Goal: Task Accomplishment & Management: Manage account settings

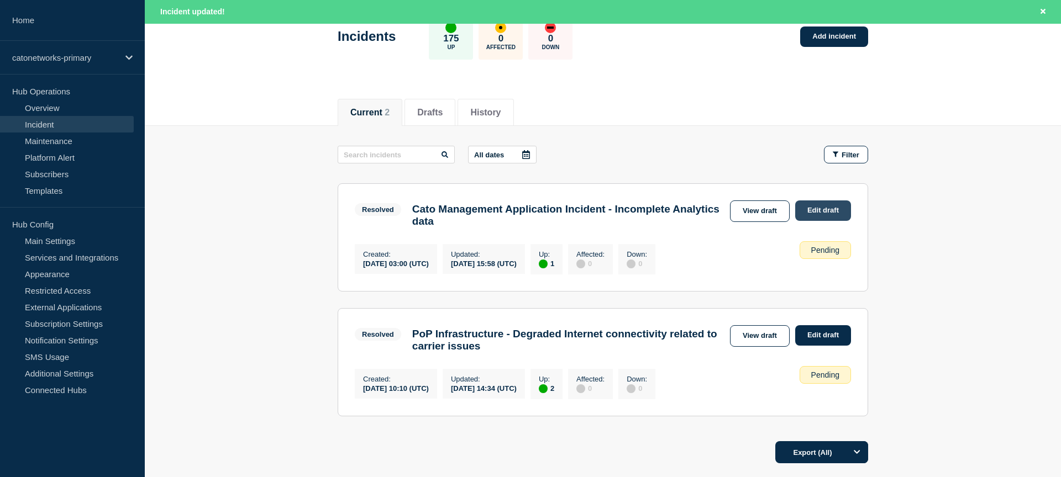
click at [805, 213] on link "Edit draft" at bounding box center [823, 211] width 56 height 20
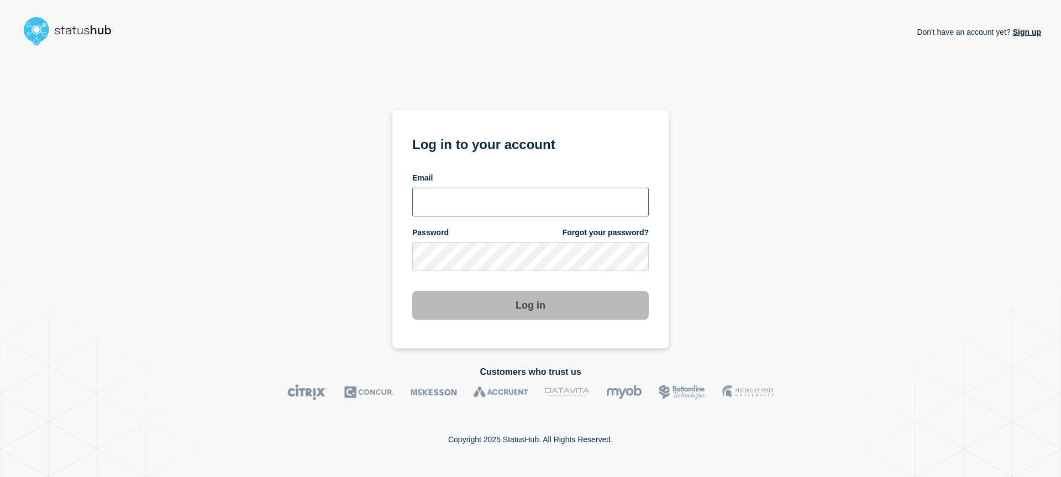
click at [486, 201] on input "email input" at bounding box center [530, 202] width 236 height 29
type input "4"
type input "[EMAIL_ADDRESS][DOMAIN_NAME]"
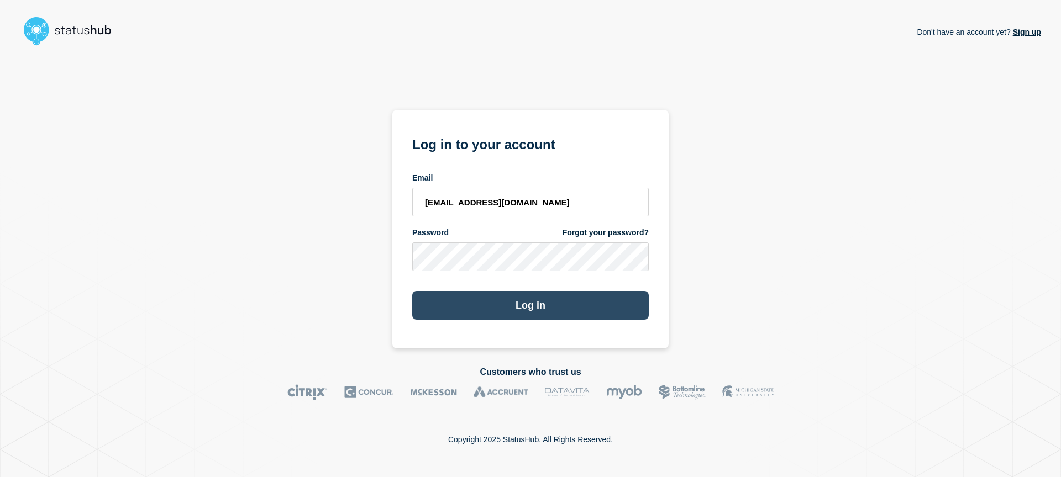
click at [528, 307] on button "Log in" at bounding box center [530, 305] width 236 height 29
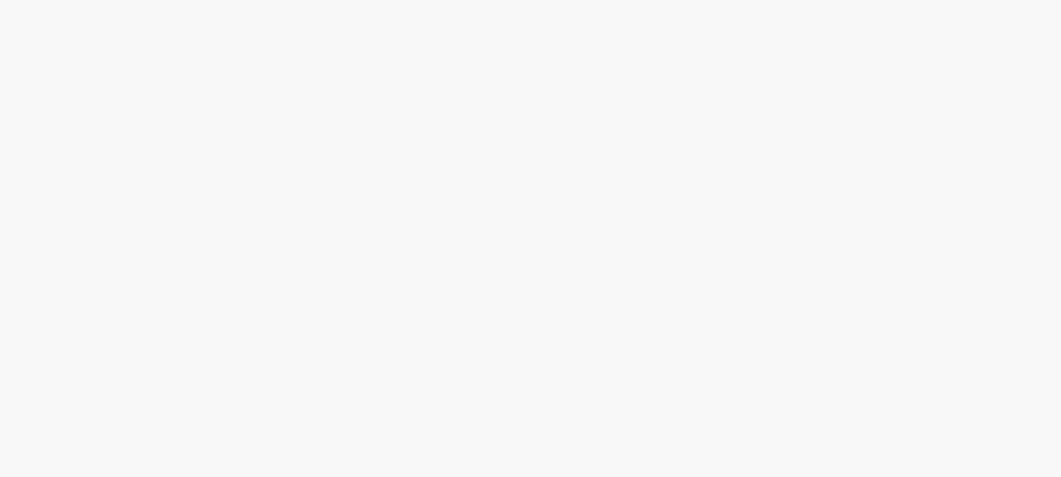
click at [977, 294] on body at bounding box center [530, 238] width 1061 height 477
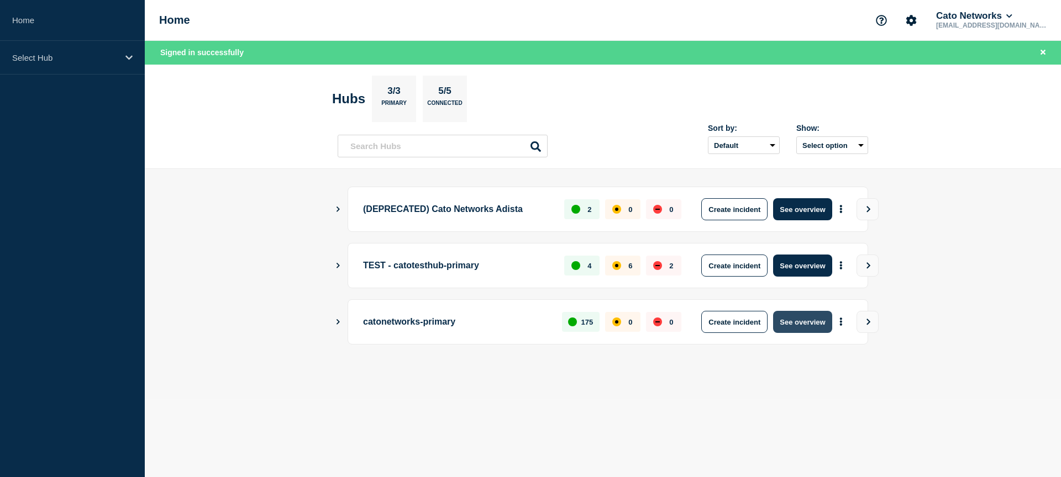
click at [794, 320] on button "See overview" at bounding box center [802, 322] width 59 height 22
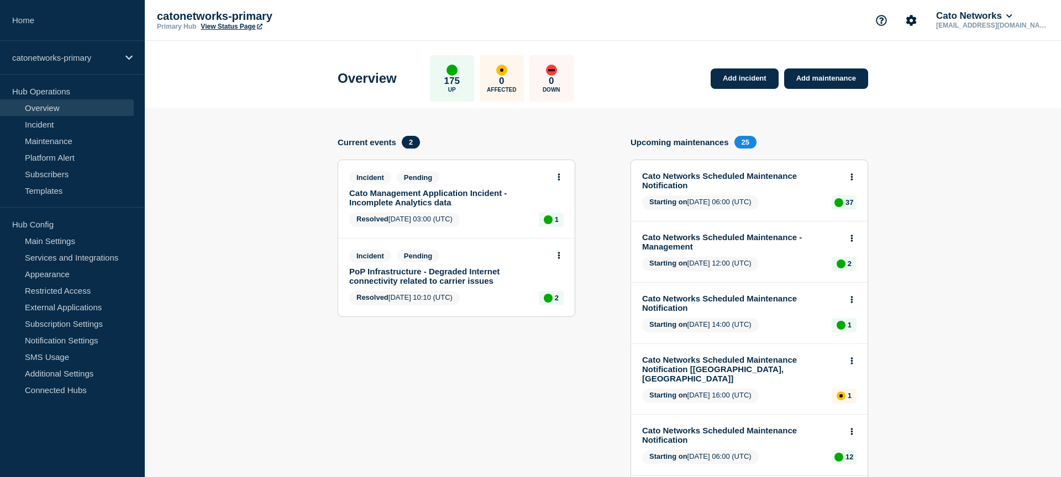
drag, startPoint x: 479, startPoint y: 205, endPoint x: 535, endPoint y: 229, distance: 59.9
click at [479, 205] on link "Cato Management Application Incident - Incomplete Analytics data" at bounding box center [448, 197] width 199 height 19
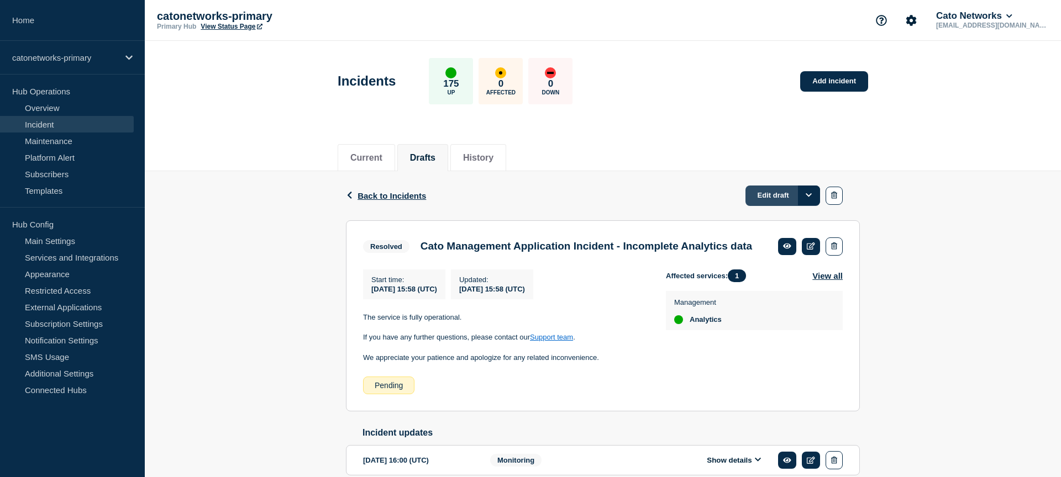
click at [771, 198] on link "Edit draft" at bounding box center [782, 196] width 75 height 20
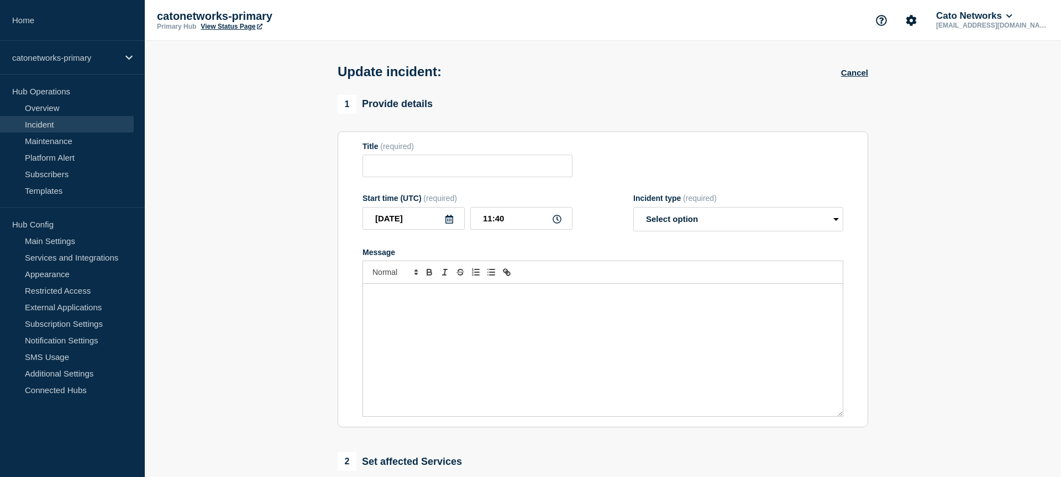
type input "Cato Management Application Incident - Incomplete Analytics data"
type input "[DATE]"
type input "15:58"
select select "resolved"
radio input "false"
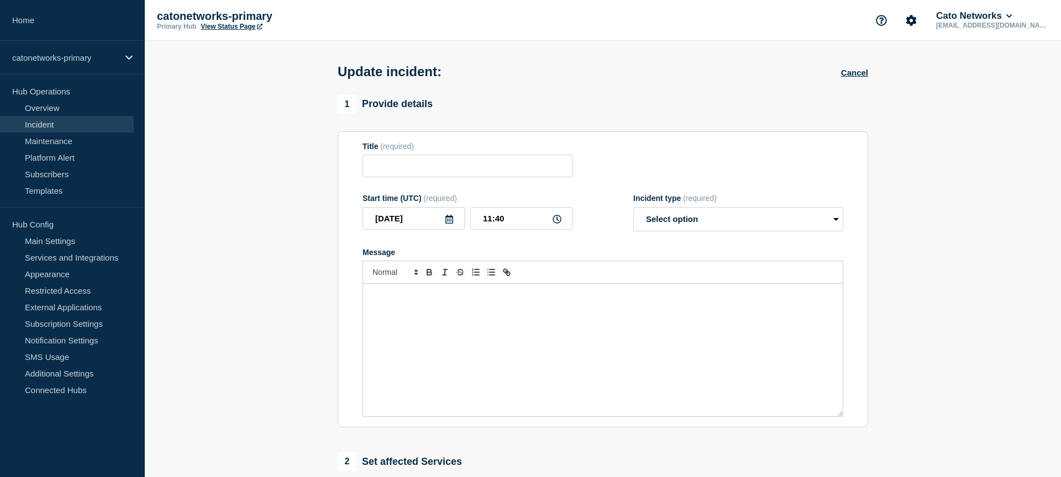
radio input "true"
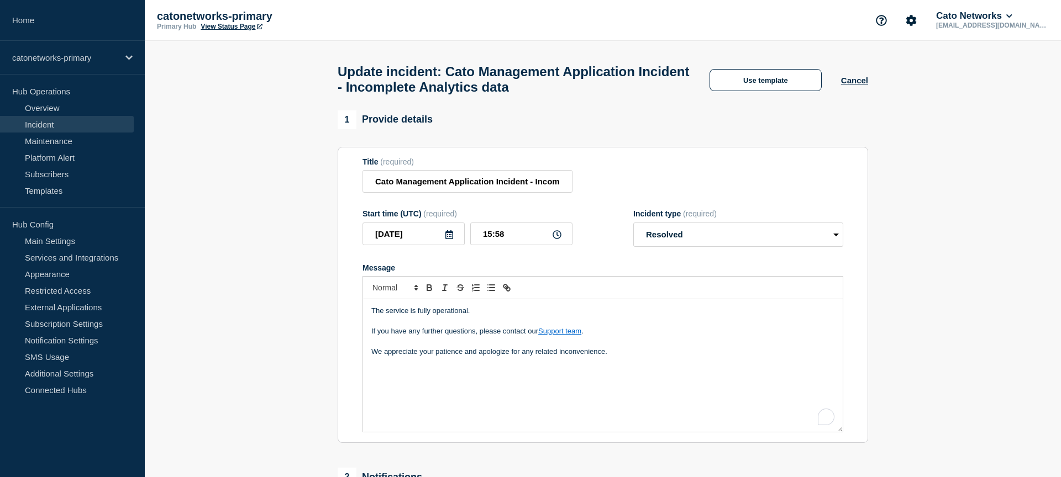
click at [673, 357] on p "We appreciate your patience and apologize for any related inconvenience." at bounding box center [602, 352] width 463 height 10
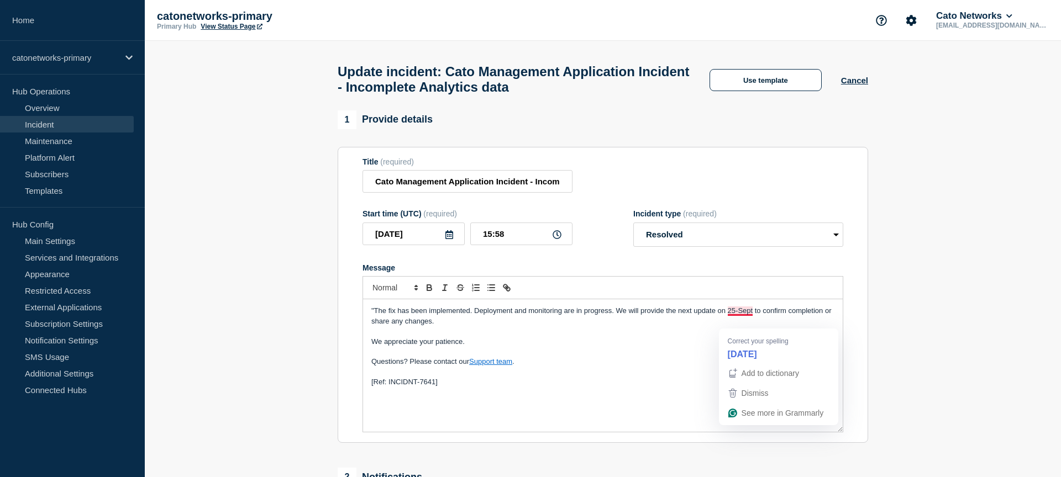
drag, startPoint x: 734, startPoint y: 320, endPoint x: 739, endPoint y: 328, distance: 8.9
click at [734, 321] on span ""The fix has been implemented. Deployment and monitoring are in progress. We wi…" at bounding box center [602, 316] width 462 height 18
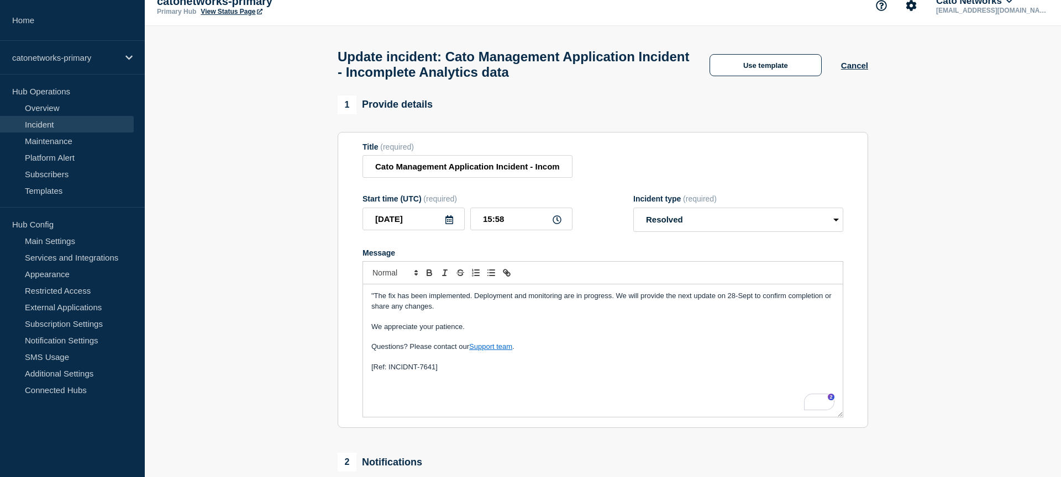
scroll to position [20, 0]
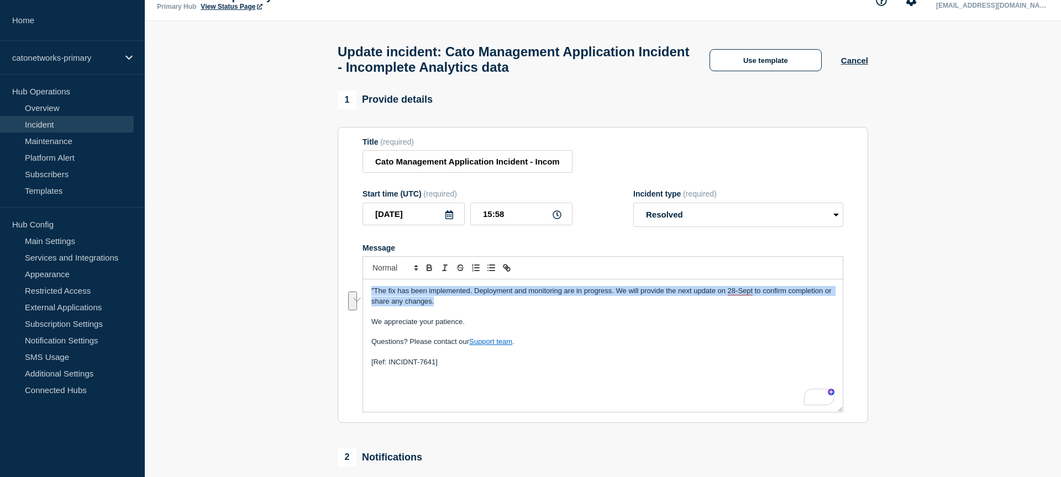
drag, startPoint x: 447, startPoint y: 314, endPoint x: 342, endPoint y: 298, distance: 105.6
click at [342, 298] on section "Title (required) Cato Management Application Incident - Incomplete Analytics da…" at bounding box center [602, 275] width 530 height 297
click at [808, 404] on div "Rewrite with Grammarly" at bounding box center [812, 397] width 12 height 13
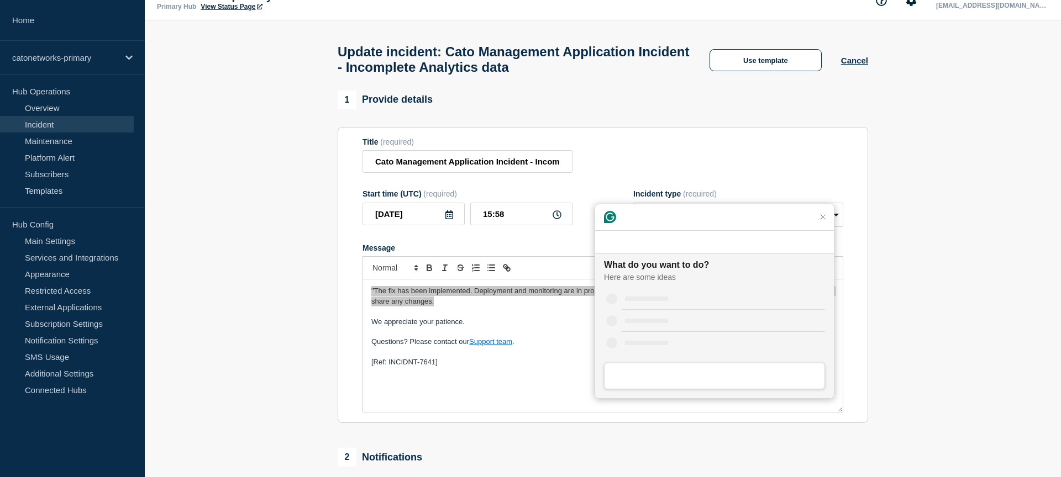
scroll to position [0, 0]
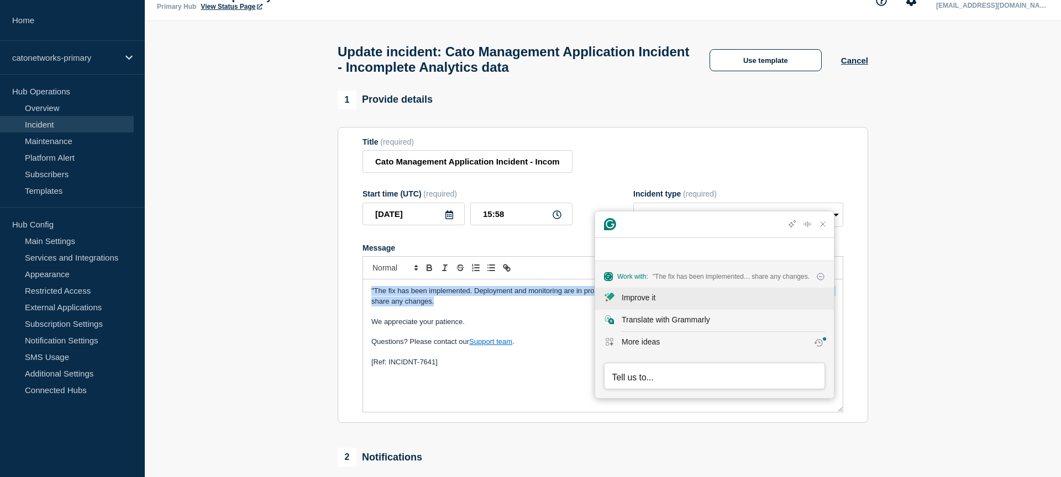
click at [663, 300] on div "Improve it" at bounding box center [722, 298] width 203 height 12
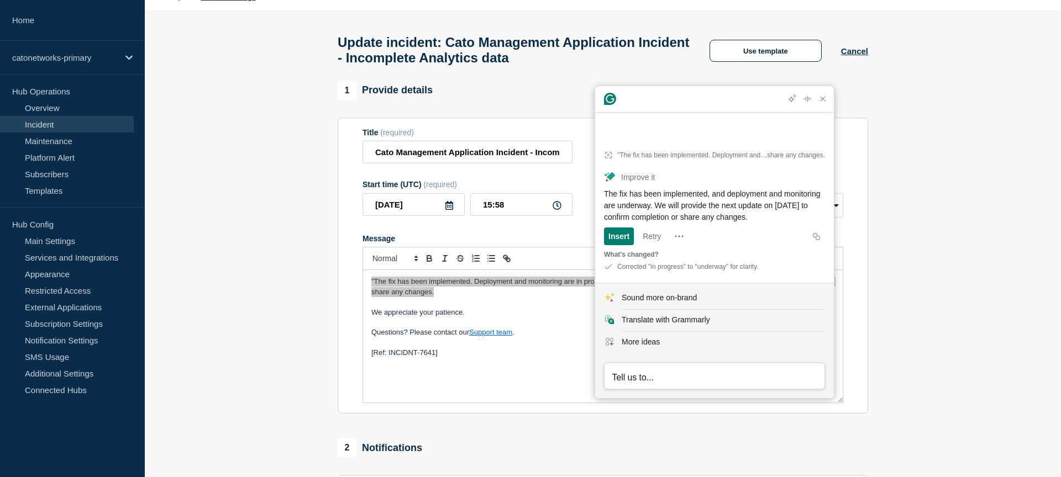
scroll to position [30, 0]
click at [663, 341] on div "More ideas" at bounding box center [722, 342] width 203 height 12
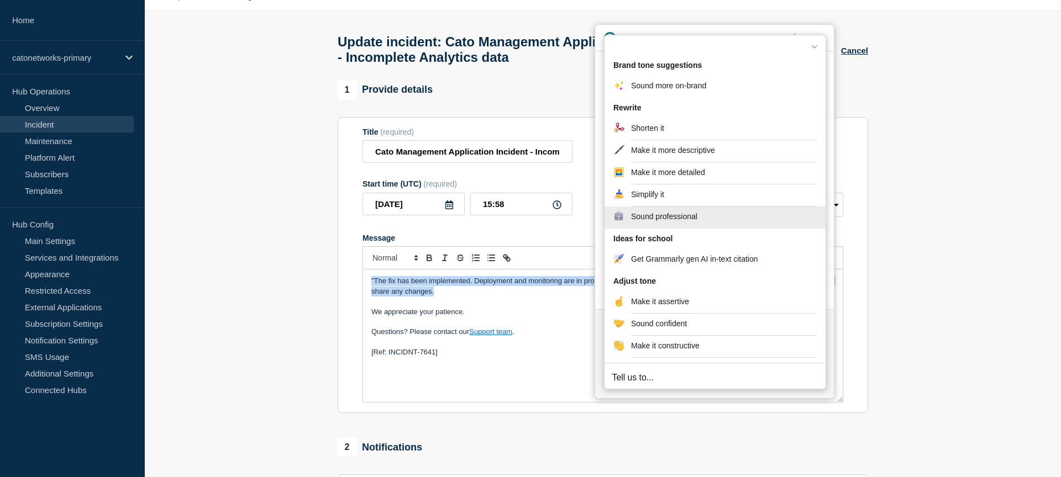
click at [693, 218] on div "Sound professional" at bounding box center [664, 217] width 66 height 12
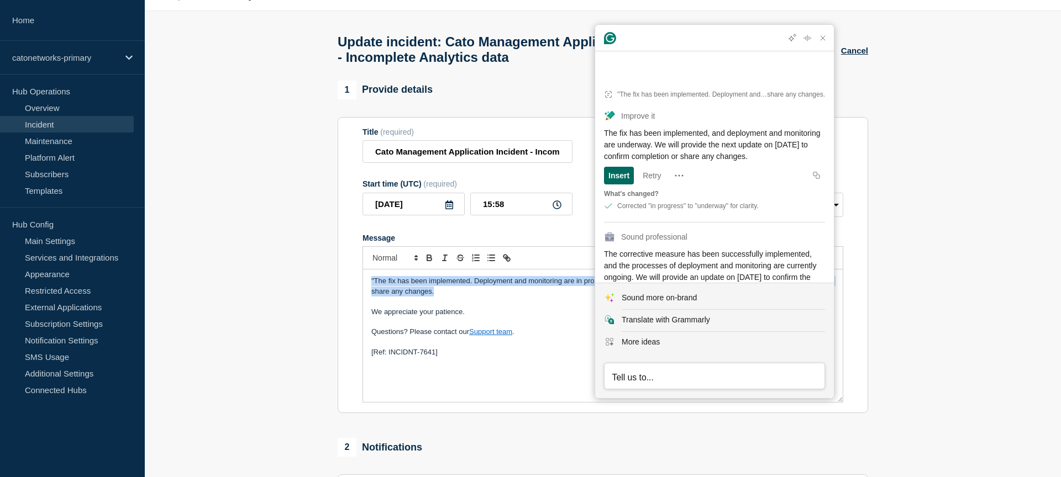
drag, startPoint x: 617, startPoint y: 153, endPoint x: 624, endPoint y: 162, distance: 11.4
click at [617, 167] on div "Insert" at bounding box center [618, 176] width 21 height 18
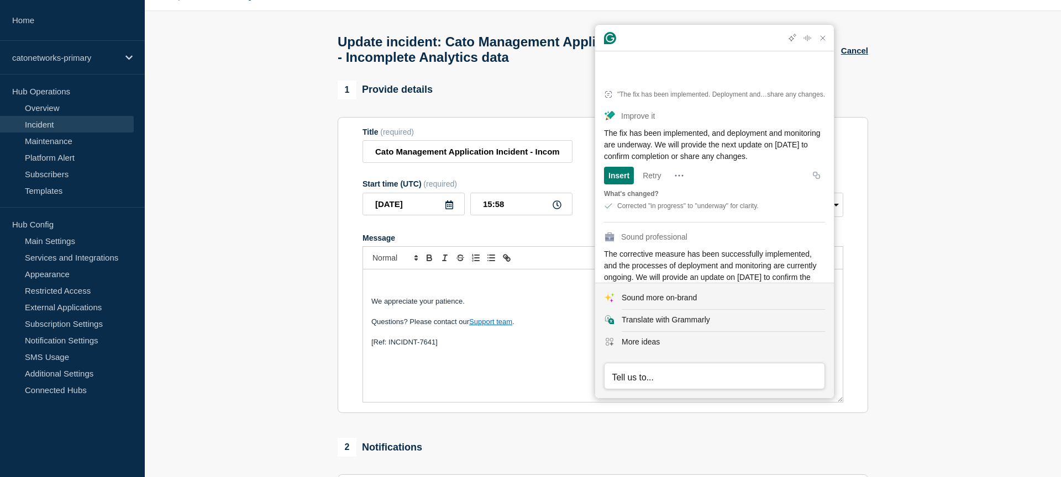
scroll to position [1, 0]
drag, startPoint x: 810, startPoint y: 133, endPoint x: 592, endPoint y: 112, distance: 219.2
click at [586, 107] on html "Home catonetworks-primary Hub Operations Overview Incident Maintenance Platform…" at bounding box center [530, 208] width 1061 height 477
click at [774, 127] on div "The fix has been implemented, and deployment and monitoring are underway. We wi…" at bounding box center [714, 144] width 221 height 35
drag, startPoint x: 796, startPoint y: 131, endPoint x: 626, endPoint y: 150, distance: 171.1
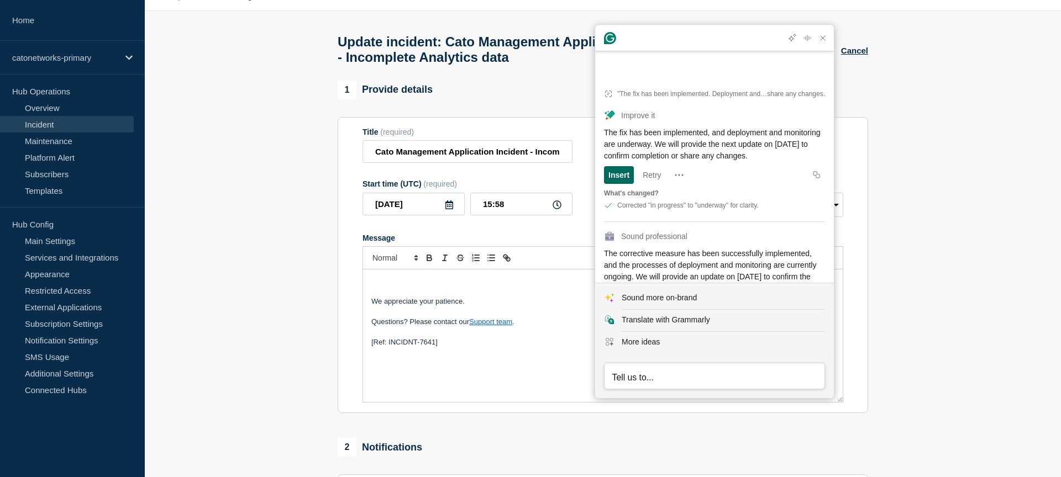
click at [590, 104] on html "Home catonetworks-primary Hub Operations Overview Incident Maintenance Platform…" at bounding box center [530, 208] width 1061 height 477
click at [821, 44] on icon "Close Grammarly Assistant" at bounding box center [822, 37] width 13 height 13
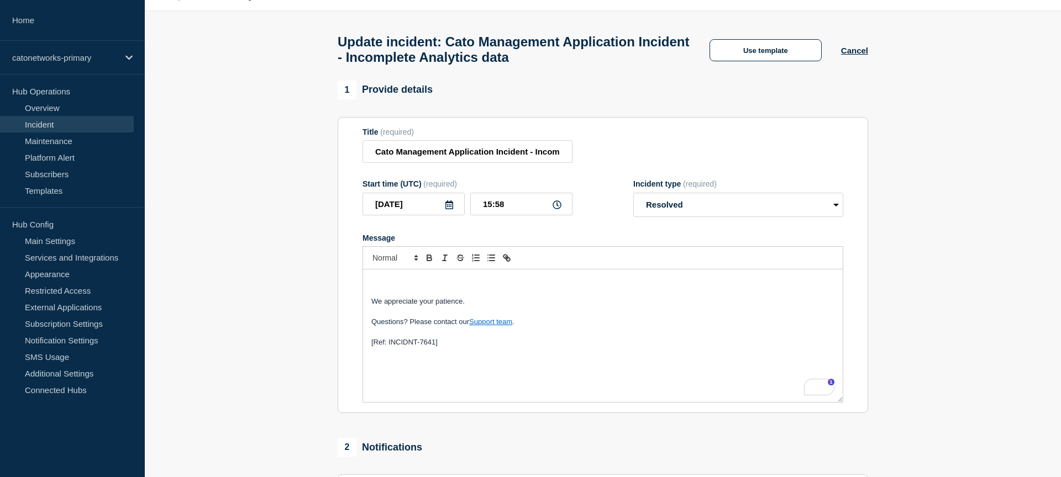
click at [405, 286] on p "To enrich screen reader interactions, please activate Accessibility in Grammarl…" at bounding box center [602, 281] width 463 height 10
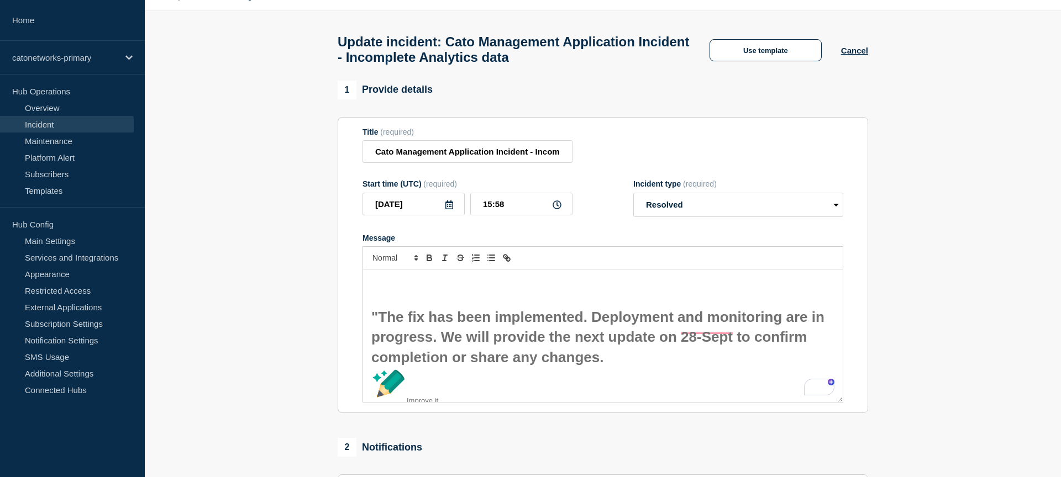
scroll to position [0, 0]
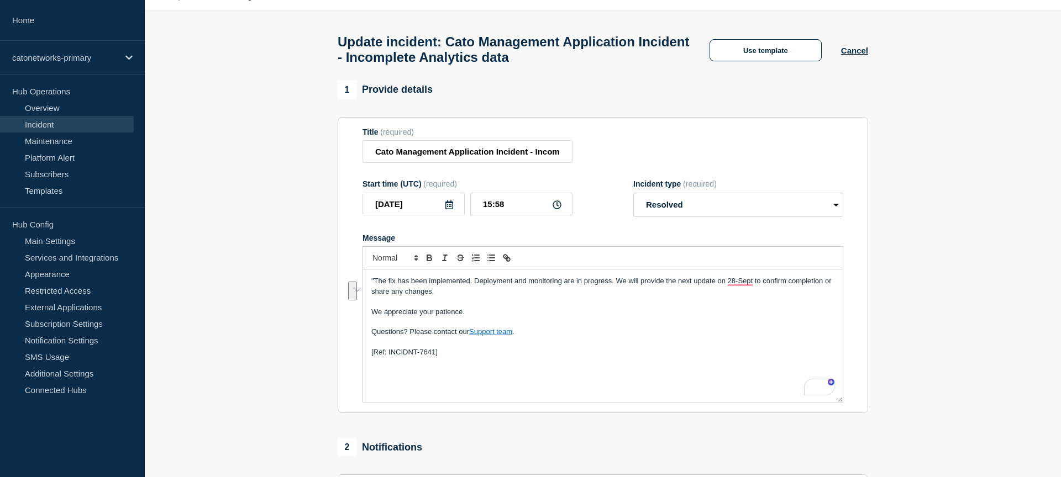
click at [531, 307] on p "To enrich screen reader interactions, please activate Accessibility in Grammarl…" at bounding box center [602, 302] width 463 height 10
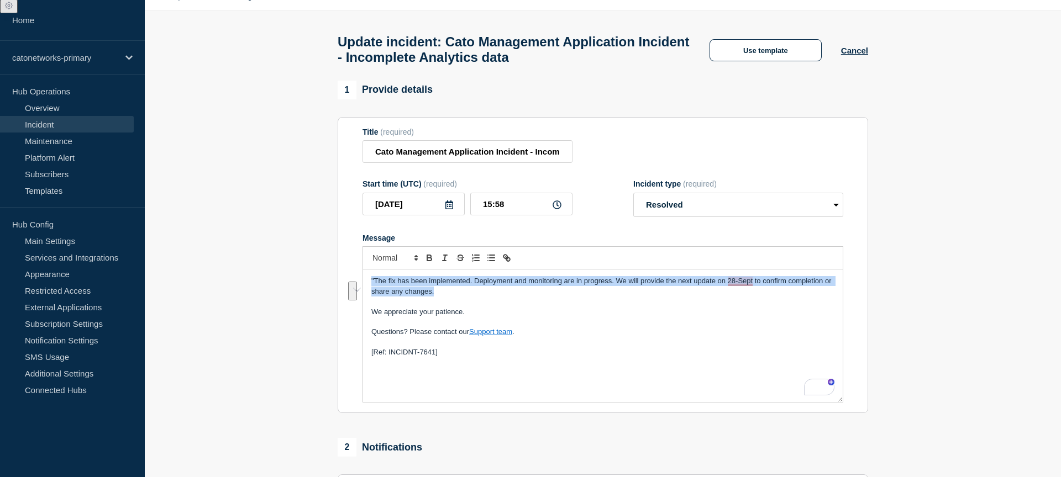
drag, startPoint x: 423, startPoint y: 299, endPoint x: 332, endPoint y: 285, distance: 91.6
click at [329, 285] on section "1 Provide details Title (required) Cato Management Application Incident - Incom…" at bounding box center [603, 331] width 916 height 500
copy span ""The fix has been implemented. Deployment and monitoring are in progress. We wi…"
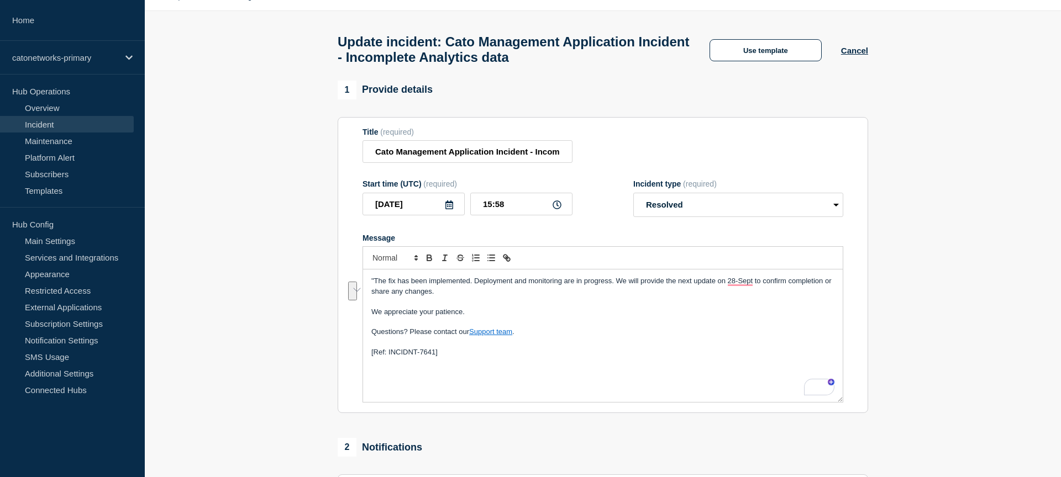
click at [471, 297] on p ""The fix has been implemented. Deployment and monitoring are in progress. We wi…" at bounding box center [602, 286] width 463 height 20
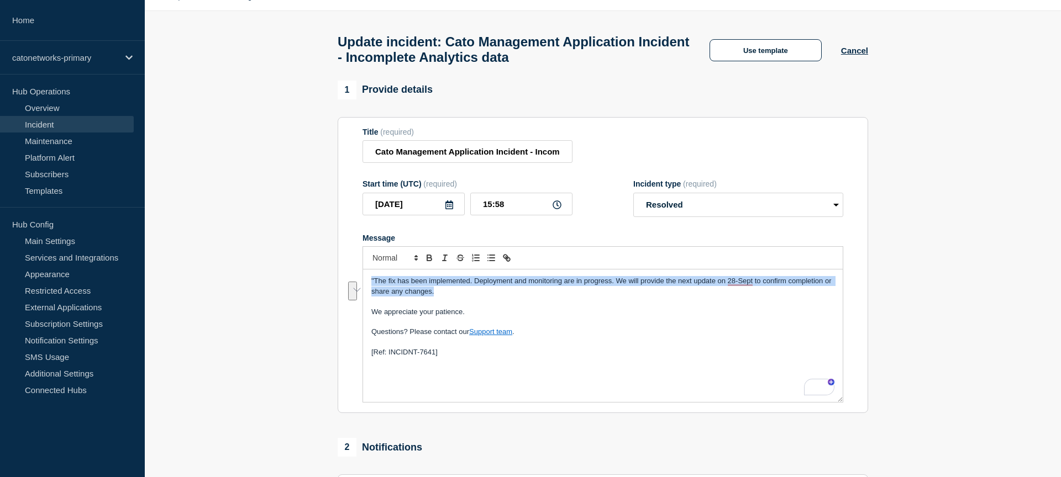
drag, startPoint x: 453, startPoint y: 306, endPoint x: 377, endPoint y: 295, distance: 77.6
click at [321, 287] on section "1 Provide details Title (required) Cato Management Application Incident - Incom…" at bounding box center [603, 331] width 916 height 500
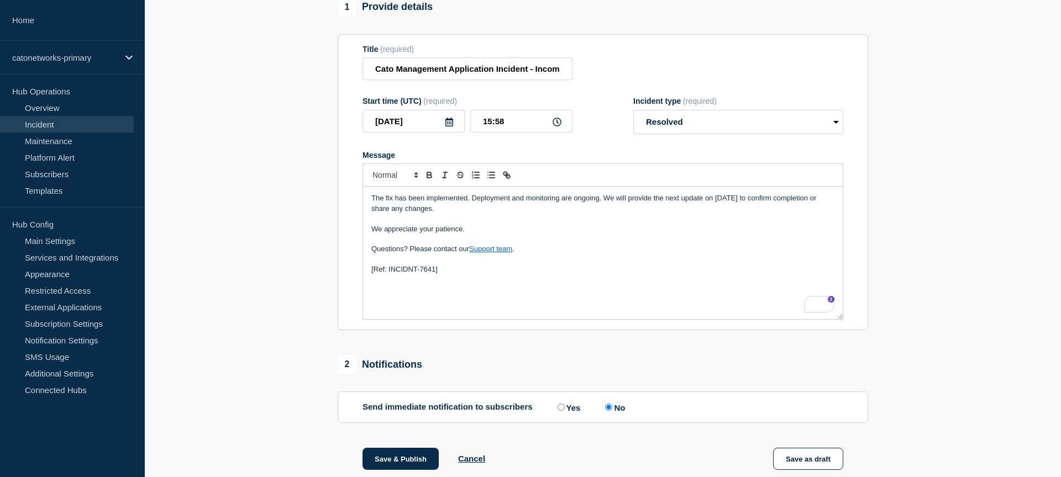
scroll to position [110, 0]
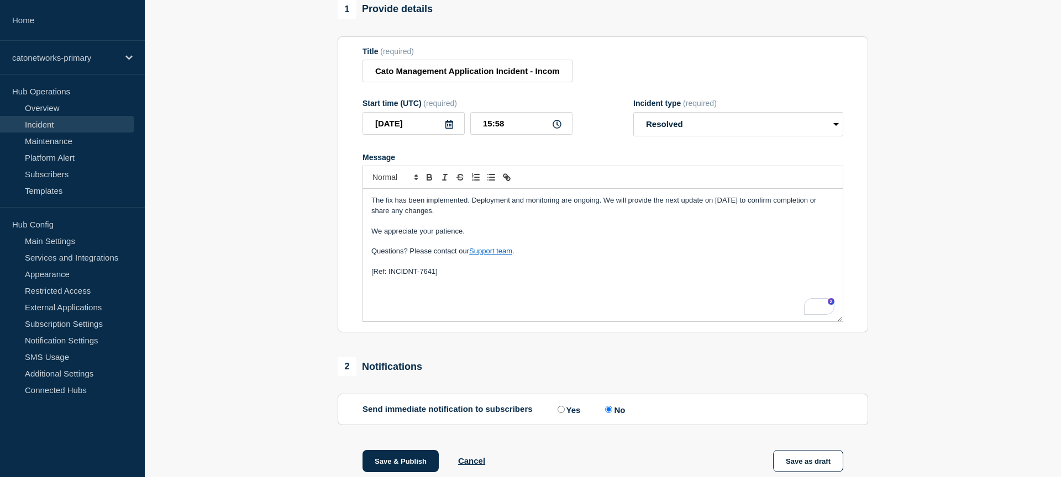
click at [556, 129] on icon at bounding box center [556, 124] width 9 height 9
click at [523, 134] on input "15:58" at bounding box center [521, 123] width 102 height 23
drag, startPoint x: 523, startPoint y: 134, endPoint x: 457, endPoint y: 131, distance: 65.8
click at [457, 131] on div "[DATE] 15:58" at bounding box center [467, 123] width 210 height 23
type input "16:00"
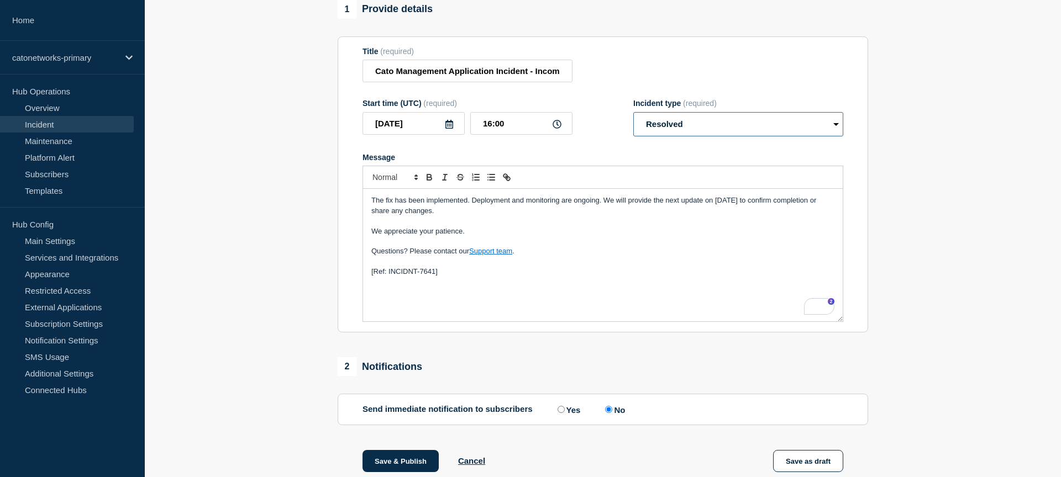
click at [683, 136] on select "Select option Investigating Identified Monitoring Resolved" at bounding box center [738, 124] width 210 height 24
select select "monitoring"
click at [633, 122] on select "Select option Investigating Identified Monitoring Resolved" at bounding box center [738, 124] width 210 height 24
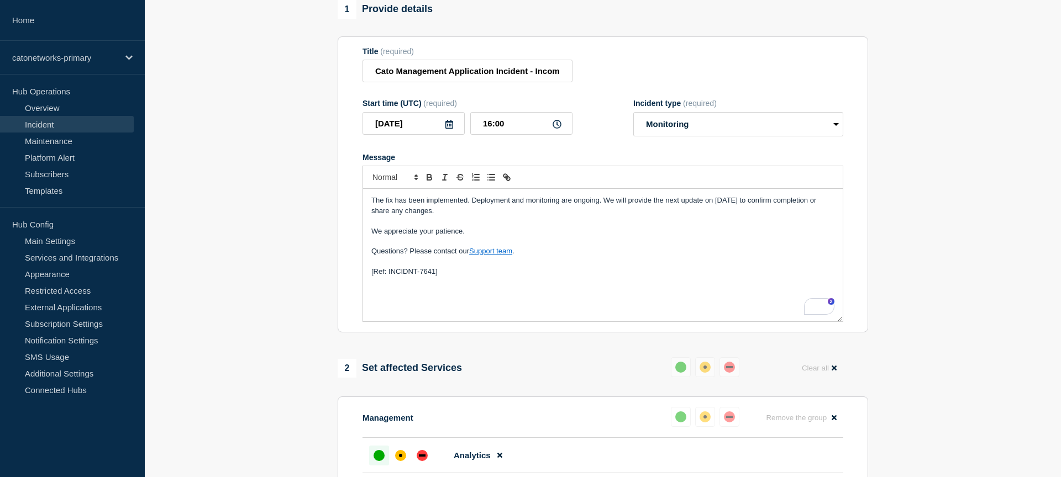
click at [669, 162] on div "Message" at bounding box center [602, 157] width 481 height 9
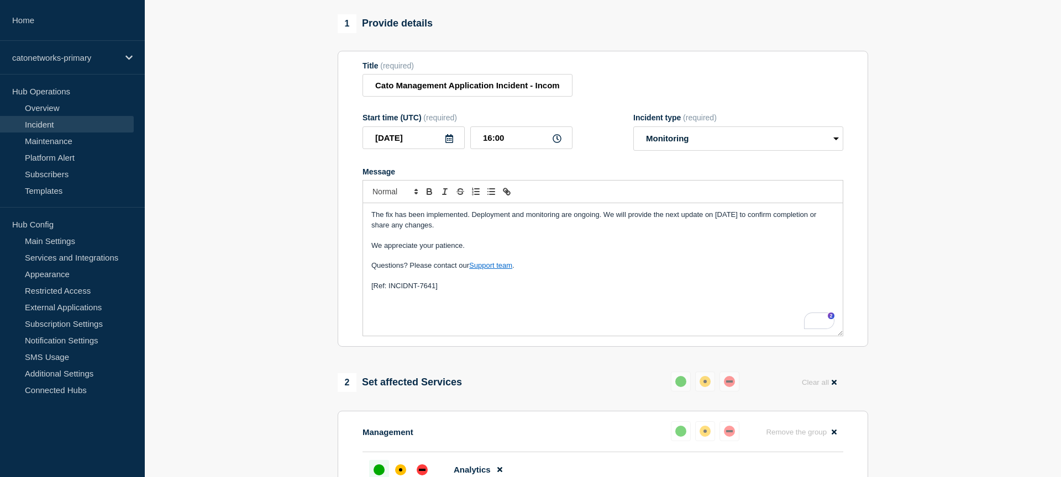
scroll to position [23, 0]
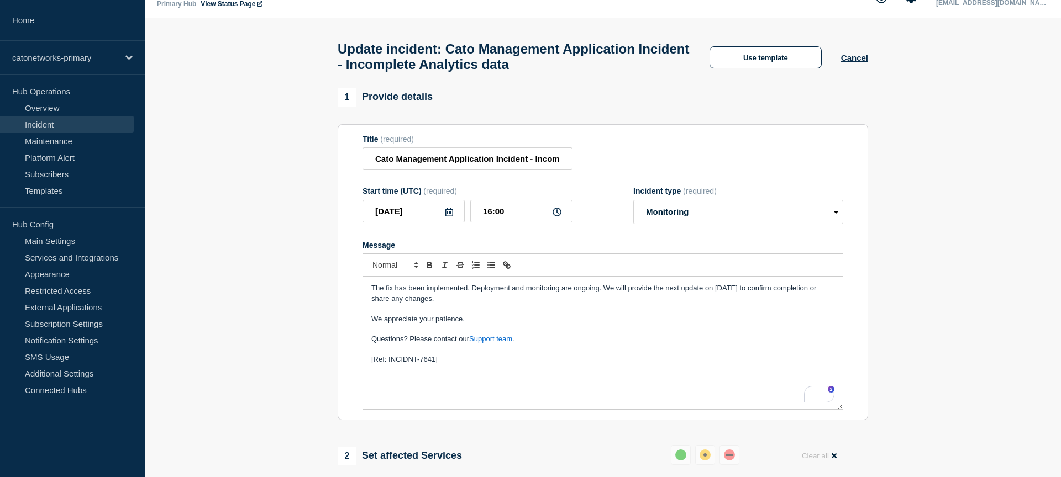
click at [538, 365] on p "[Ref: INCIDNT-7641]" at bounding box center [602, 360] width 463 height 10
click at [449, 217] on icon at bounding box center [449, 212] width 8 height 9
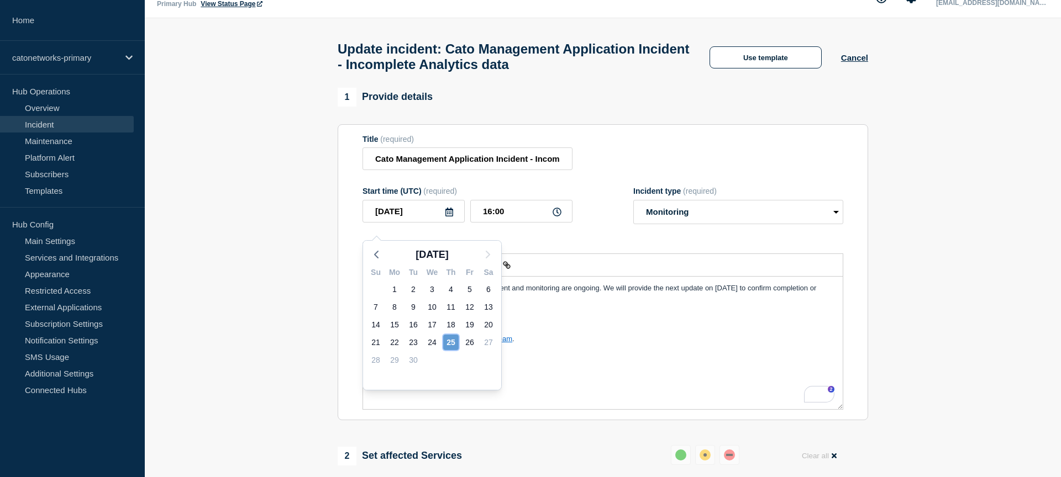
click at [447, 342] on div "25" at bounding box center [450, 342] width 15 height 15
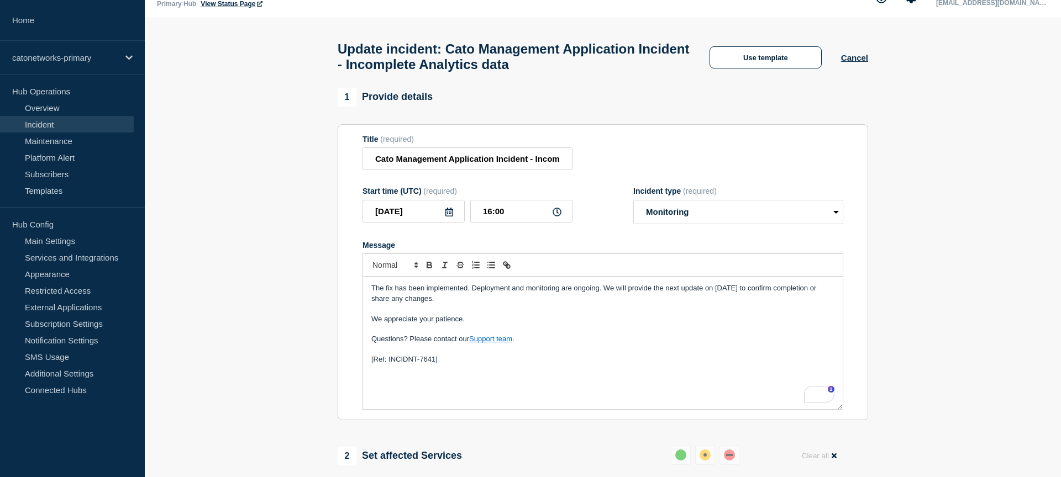
click at [559, 217] on icon at bounding box center [556, 212] width 9 height 9
click at [557, 217] on icon at bounding box center [556, 212] width 9 height 9
click at [553, 217] on icon at bounding box center [556, 212] width 9 height 9
click at [813, 220] on select "Select option Investigating Identified Monitoring Resolved" at bounding box center [738, 212] width 210 height 24
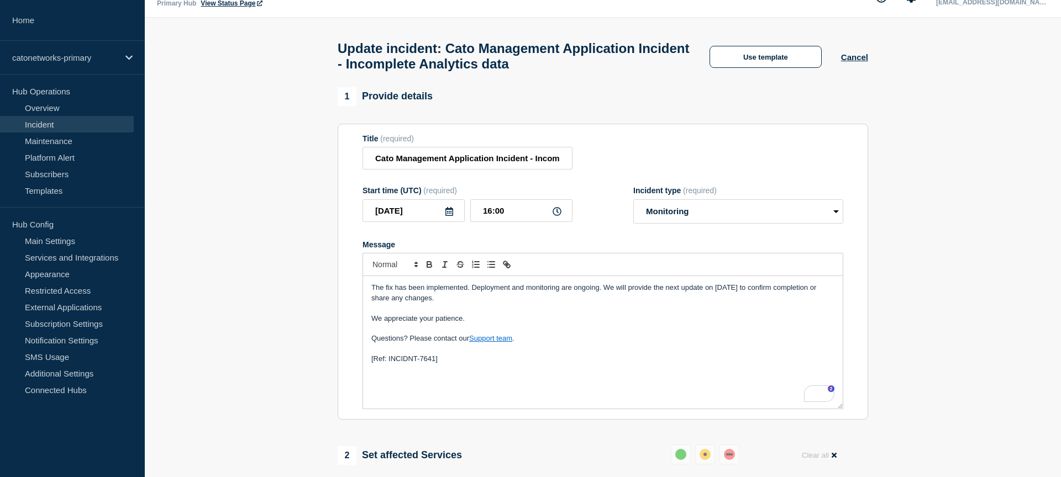
click at [582, 324] on p "We appreciate your patience." at bounding box center [602, 319] width 463 height 10
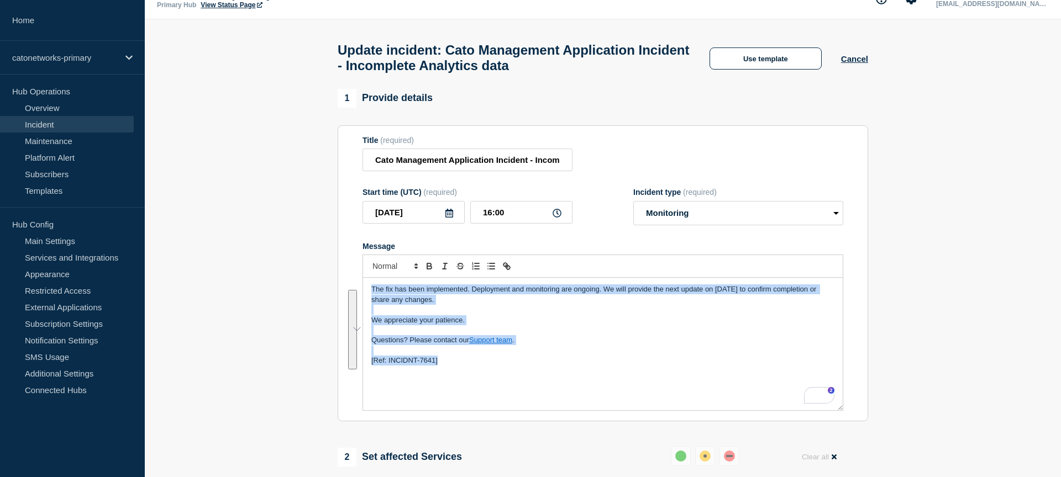
copy div "The fix has been implemented. Deployment and monitoring are ongoing. We will pr…"
click at [758, 62] on button "Use template" at bounding box center [765, 59] width 112 height 22
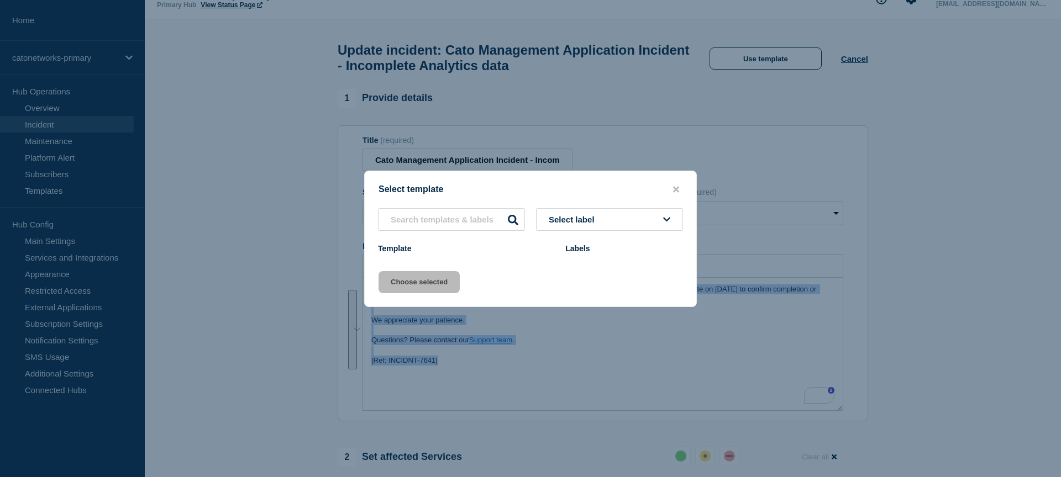
click at [608, 217] on button "Select label" at bounding box center [609, 219] width 147 height 23
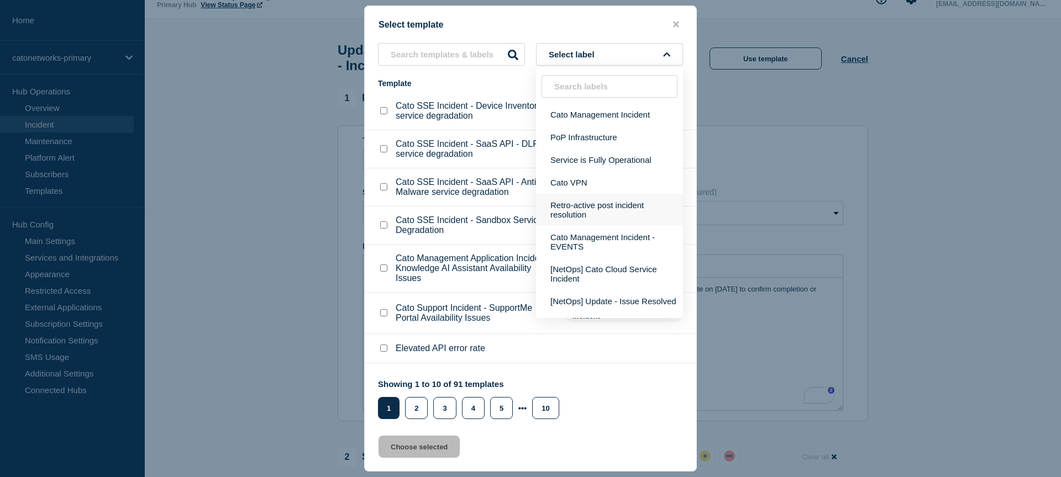
click at [611, 218] on button "Retro-active post incident resolution" at bounding box center [609, 210] width 147 height 32
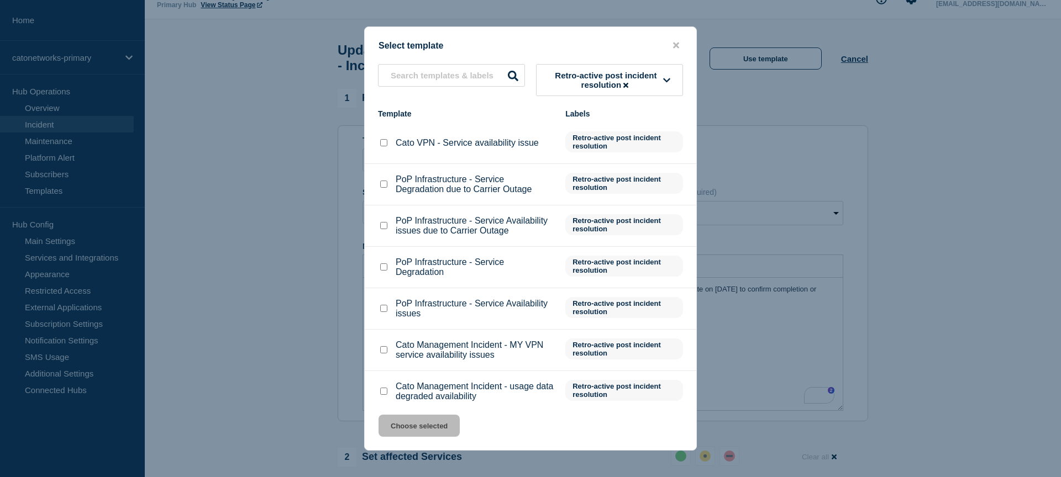
click at [611, 81] on span "Retro-active post incident resolution" at bounding box center [606, 80] width 114 height 19
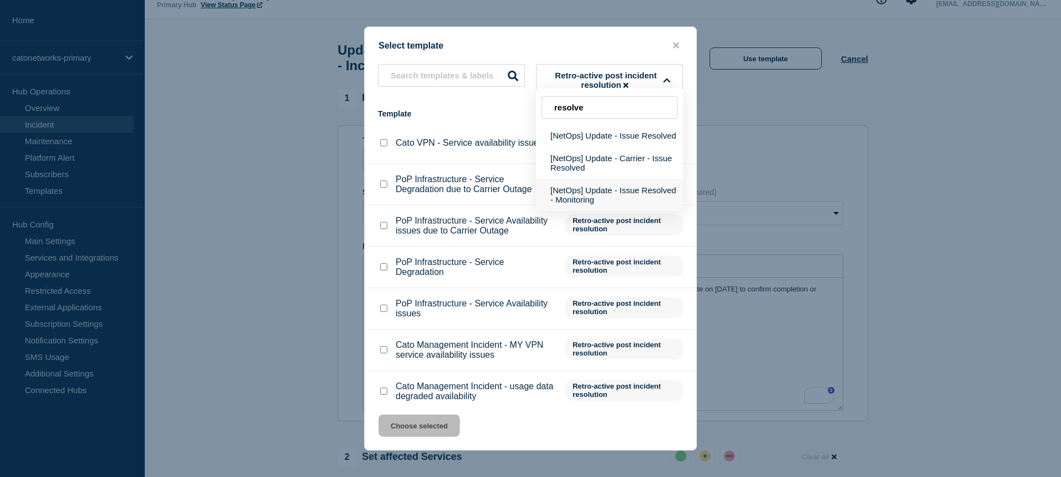
type input "resolve"
click at [586, 200] on button "[NetOps] Update - Issue Resolved - Monitoring" at bounding box center [609, 195] width 147 height 32
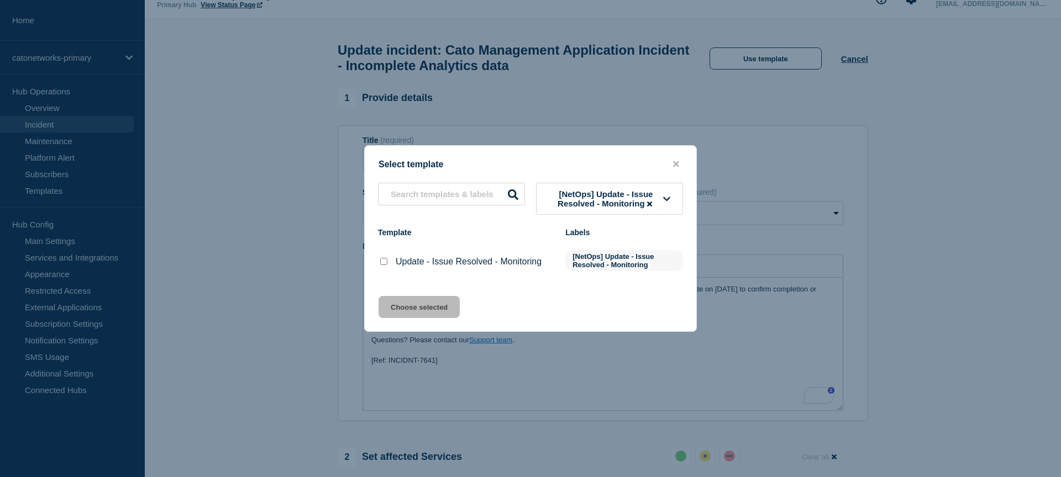
click at [383, 265] on input "Update - Issue Resolved - Monitoring checkbox" at bounding box center [383, 261] width 7 height 7
checkbox input "true"
click at [408, 316] on button "Choose selected" at bounding box center [418, 307] width 81 height 22
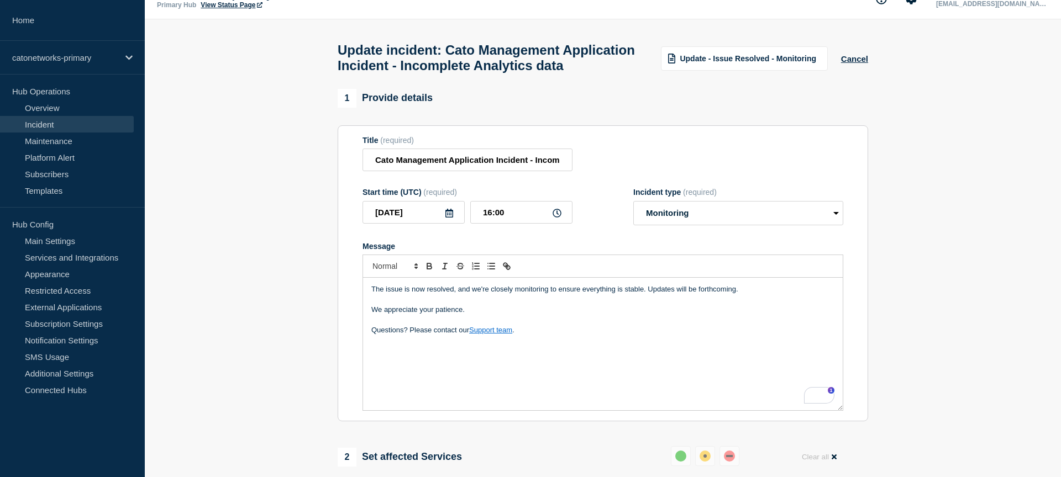
click at [578, 335] on p "Questions? Please contact our Support team ." at bounding box center [602, 330] width 463 height 10
click at [850, 64] on button "Cancel" at bounding box center [854, 58] width 27 height 9
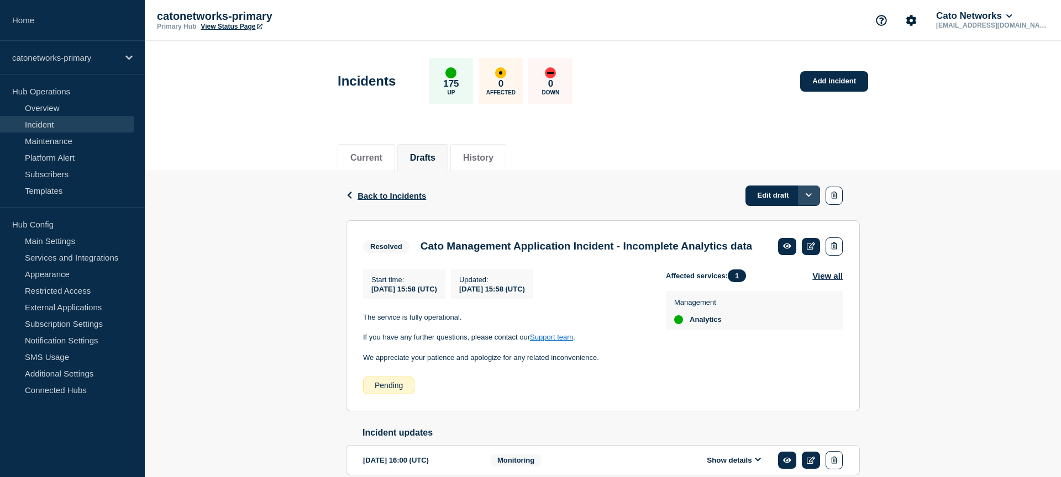
click at [810, 198] on icon "Options" at bounding box center [808, 195] width 7 height 7
click at [790, 222] on button "Edit draft" at bounding box center [791, 223] width 37 height 19
click at [776, 199] on link "Edit draft" at bounding box center [782, 196] width 75 height 20
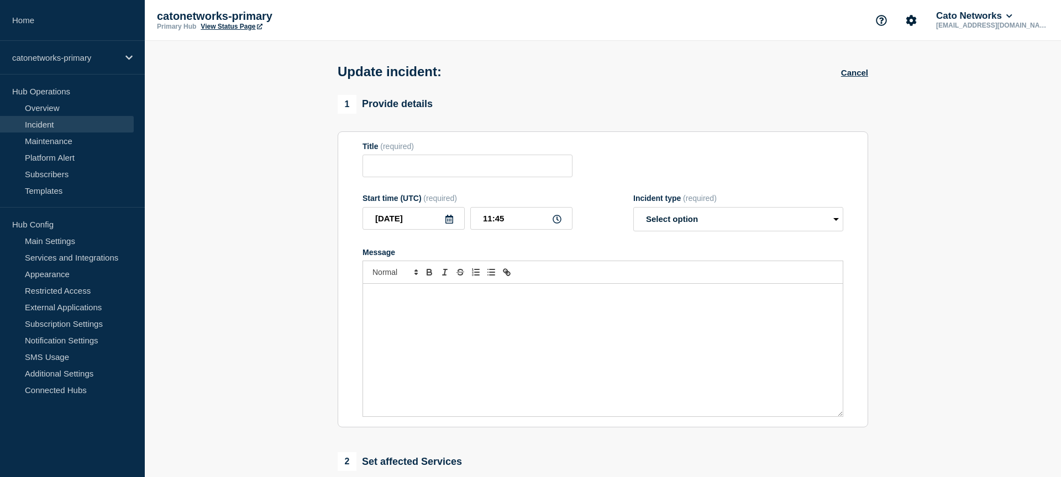
type input "Cato Management Application Incident - Incomplete Analytics data"
type input "[DATE]"
type input "15:58"
select select "resolved"
radio input "false"
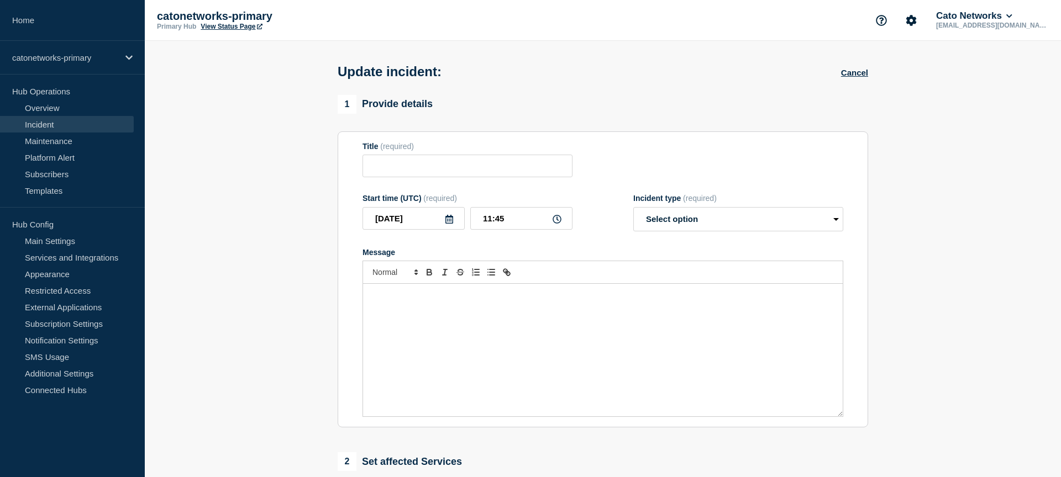
radio input "true"
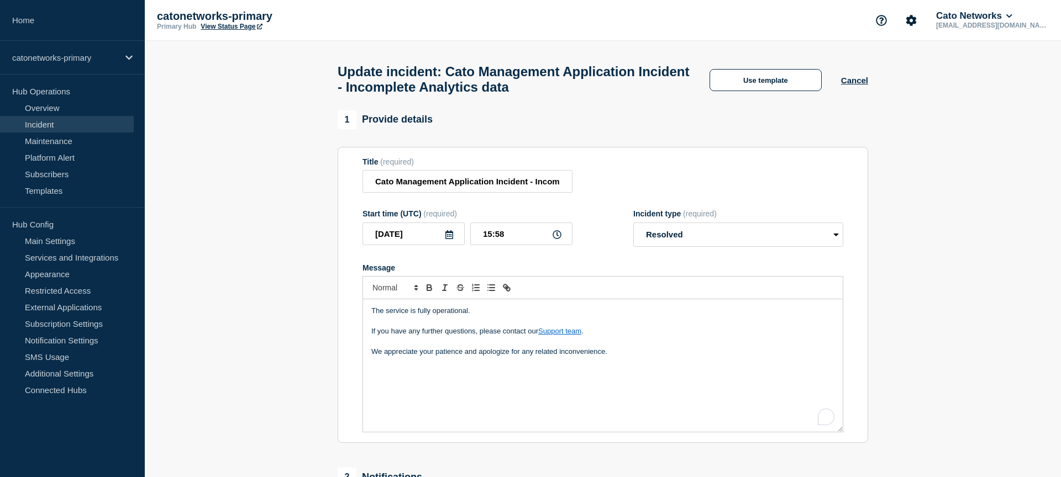
click at [692, 347] on p "To enrich screen reader interactions, please activate Accessibility in Grammarl…" at bounding box center [602, 342] width 463 height 10
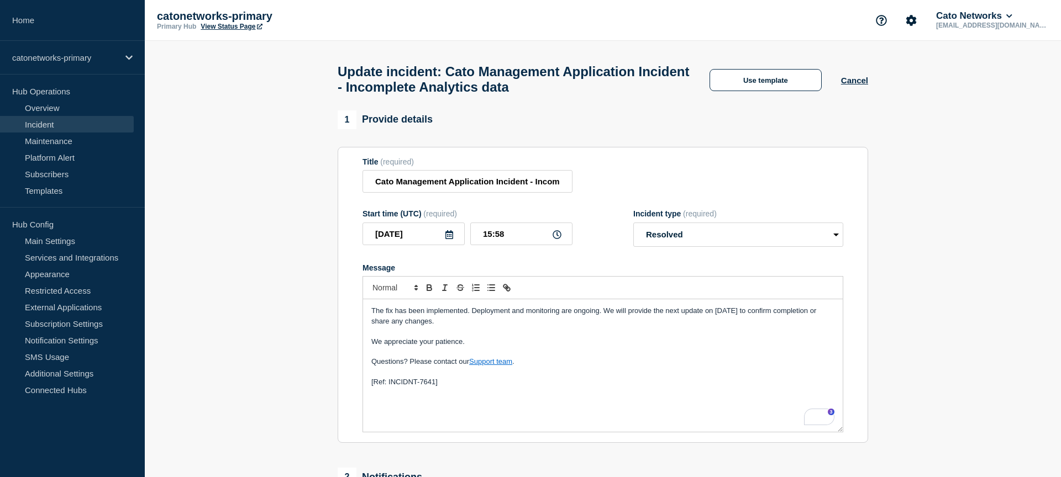
click at [451, 239] on icon at bounding box center [449, 234] width 8 height 9
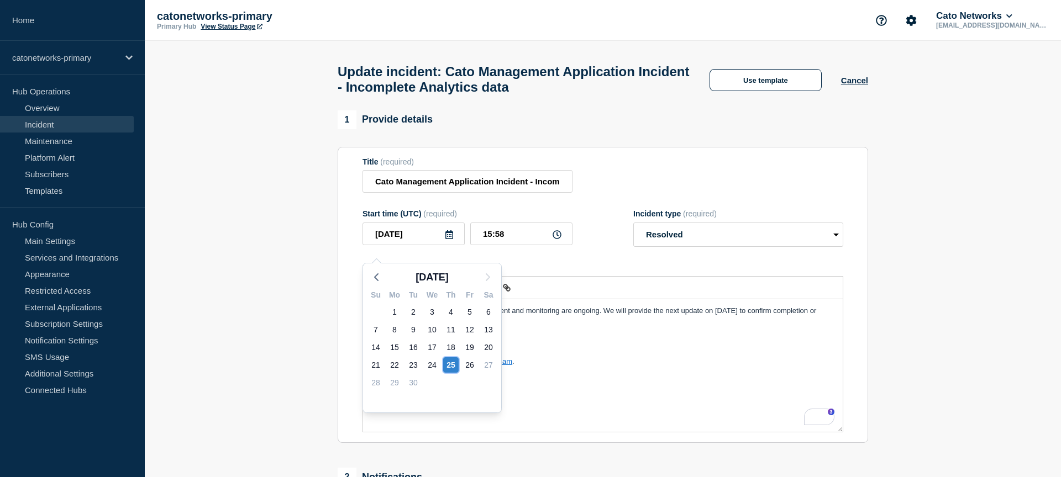
click at [451, 368] on div "25" at bounding box center [450, 364] width 15 height 15
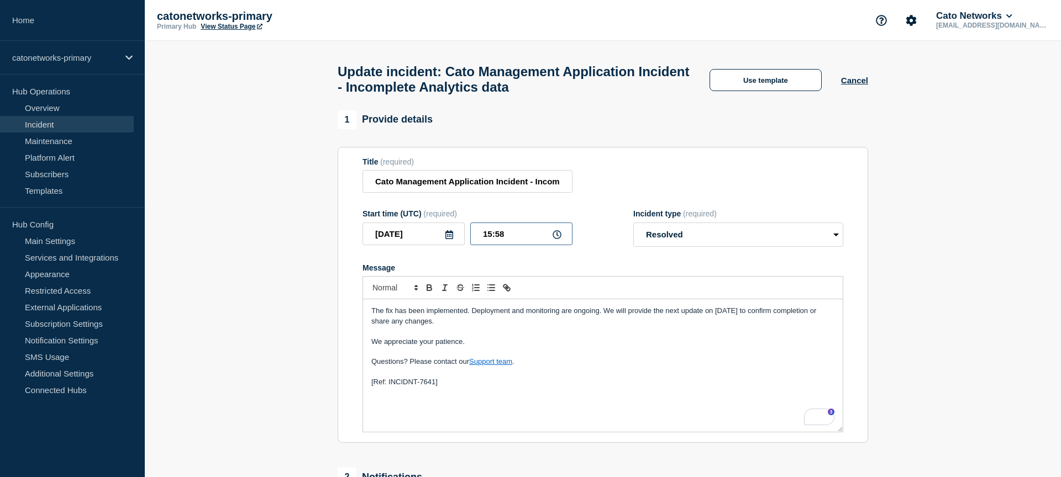
click at [485, 245] on input "15:58" at bounding box center [521, 234] width 102 height 23
type input "11:00"
click at [667, 242] on select "Select option Investigating Identified Monitoring Resolved" at bounding box center [738, 235] width 210 height 24
select select "monitoring"
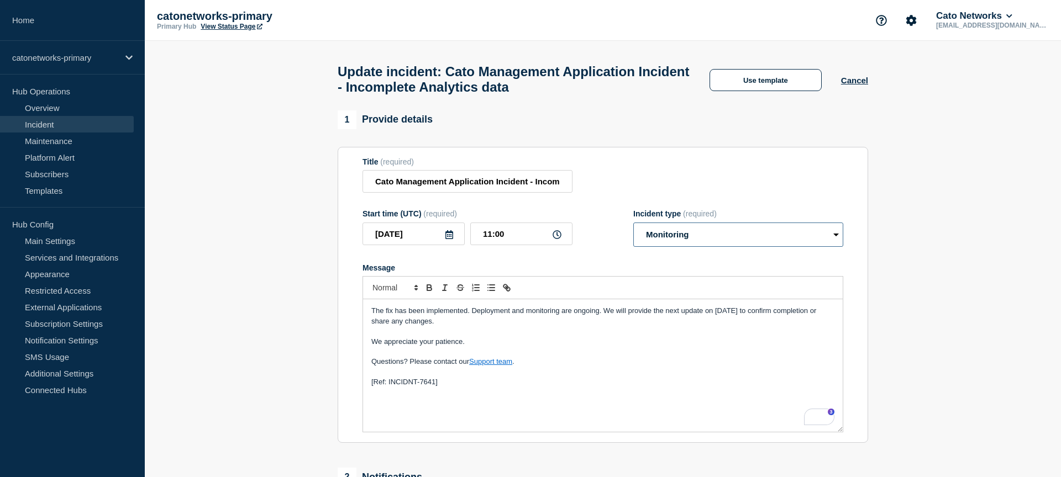
click at [633, 233] on select "Select option Investigating Identified Monitoring Resolved" at bounding box center [738, 235] width 210 height 24
click at [845, 263] on section "Title (required) Cato Management Application Incident - Incomplete Analytics da…" at bounding box center [602, 295] width 530 height 297
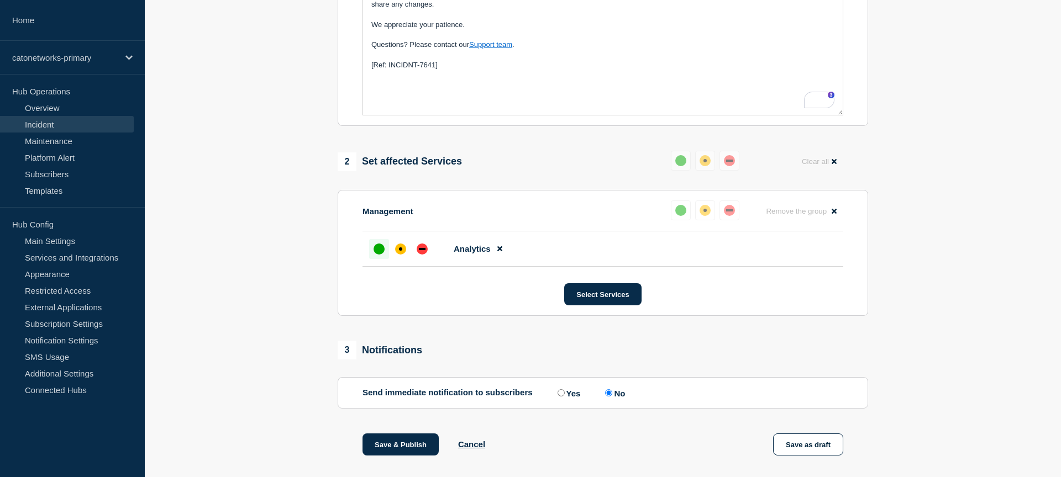
scroll to position [358, 0]
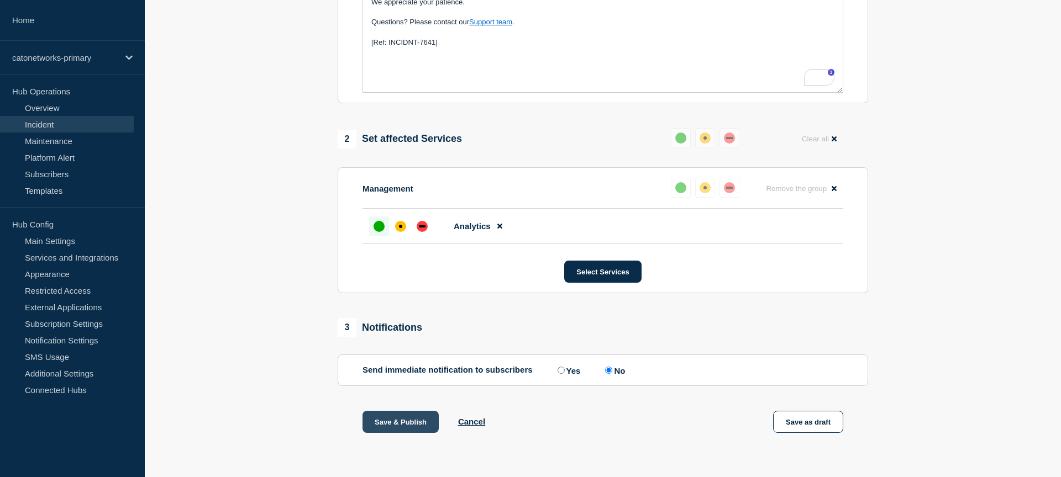
click at [410, 420] on button "Save & Publish" at bounding box center [400, 422] width 76 height 22
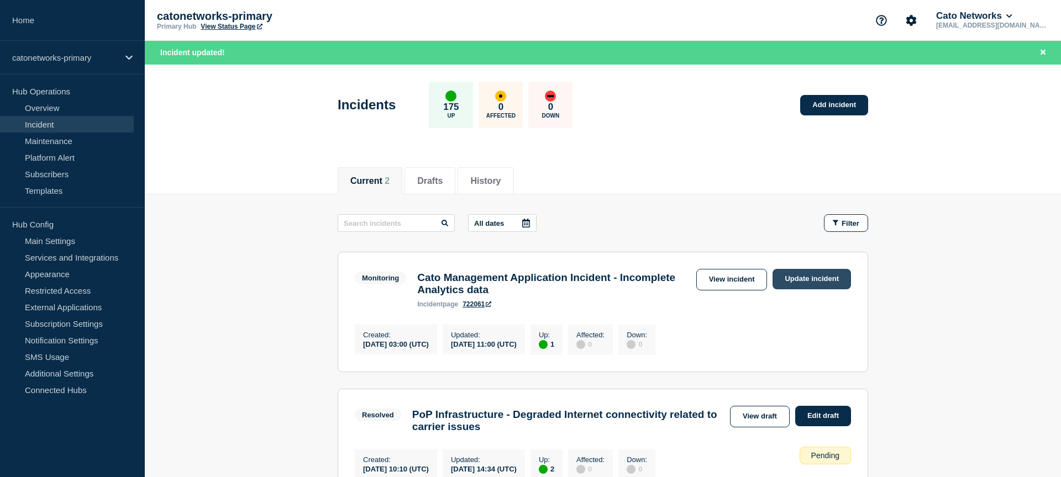
click at [809, 279] on link "Update incident" at bounding box center [811, 279] width 78 height 20
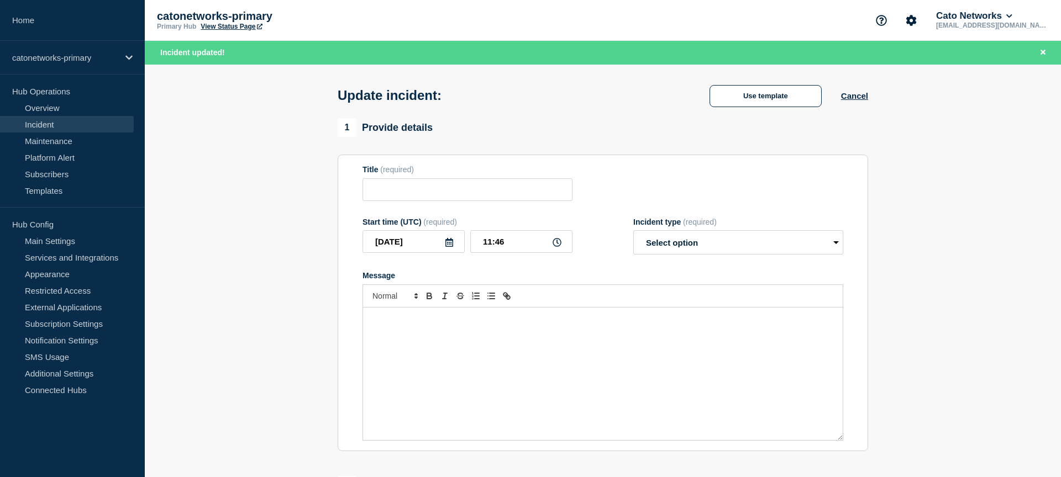
type input "Cato Management Application Incident - Incomplete Analytics data"
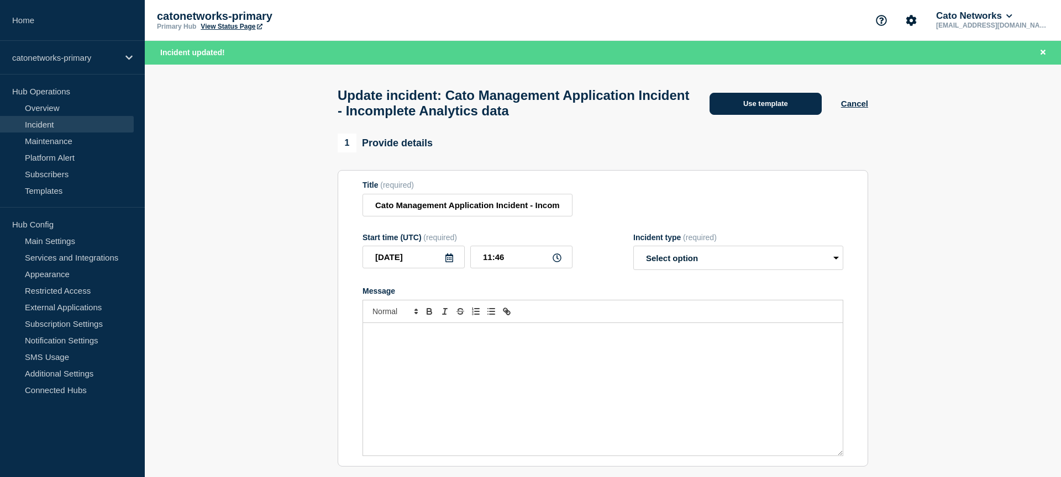
click at [779, 109] on button "Use template" at bounding box center [765, 104] width 112 height 22
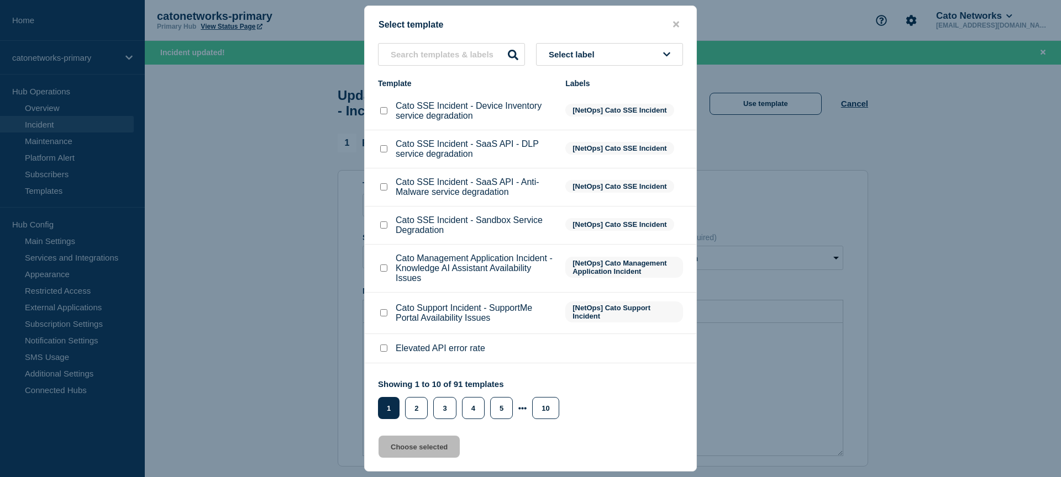
click at [620, 222] on li "Cato SSE Incident - Sandbox Service Degradation [NetOps] Cato SSE Incident" at bounding box center [530, 226] width 331 height 38
click at [626, 58] on button "Select label" at bounding box center [609, 54] width 147 height 23
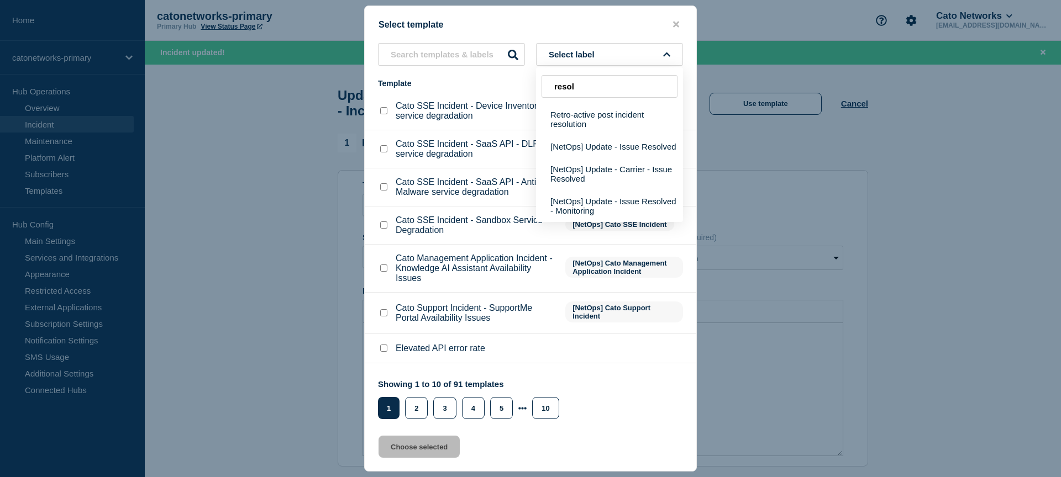
scroll to position [1, 0]
type input "resol"
click at [639, 185] on button "[NetOps] Update - Carrier - Issue Resolved" at bounding box center [609, 174] width 147 height 32
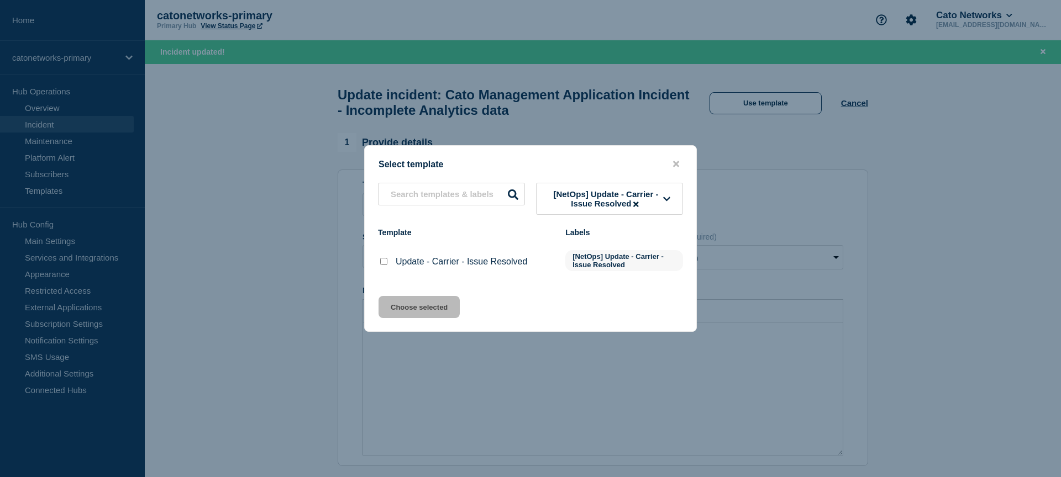
click at [603, 203] on span "[NetOps] Update - Carrier - Issue Resolved" at bounding box center [606, 198] width 114 height 19
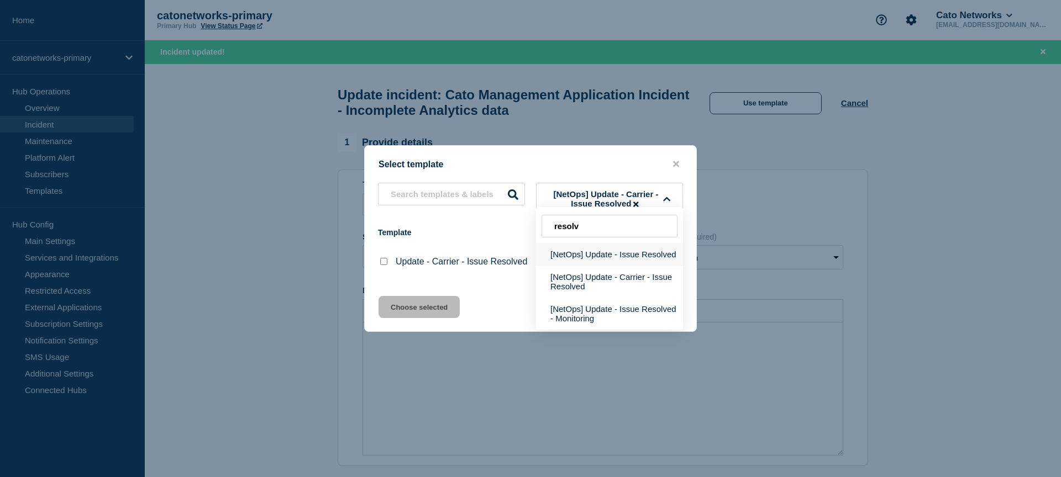
scroll to position [9, 0]
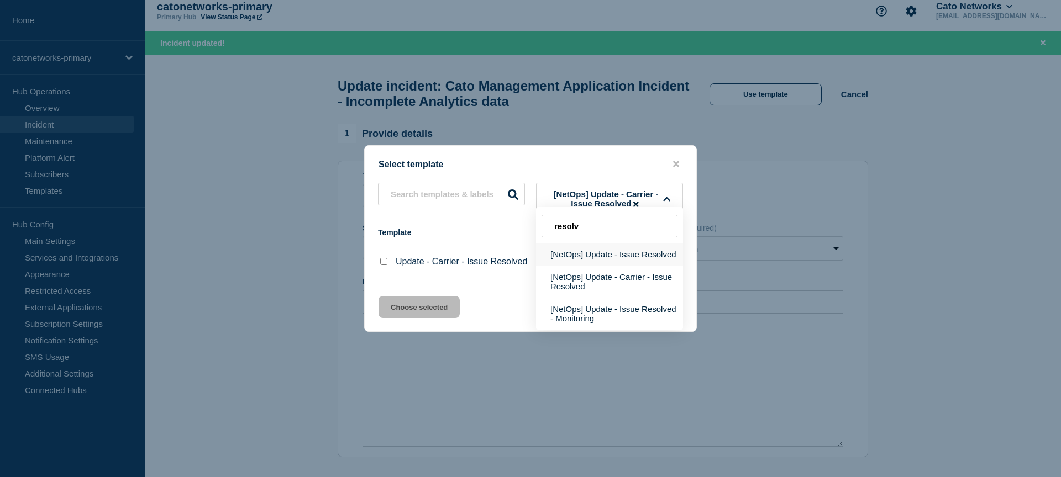
type input "resolv"
click at [605, 253] on button "[NetOps] Update - Issue Resolved" at bounding box center [609, 254] width 147 height 23
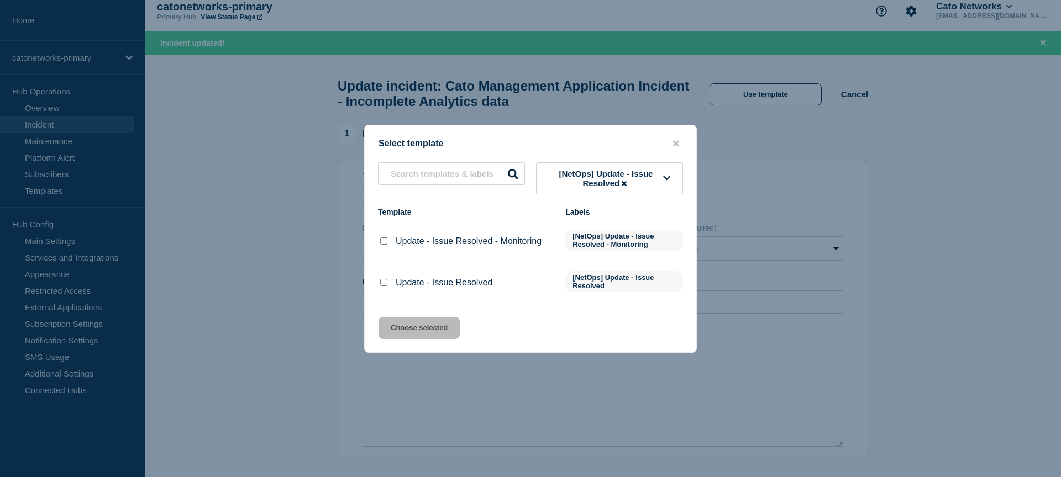
click at [383, 286] on input "Update - Issue Resolved checkbox" at bounding box center [383, 282] width 7 height 7
checkbox input "true"
click at [408, 337] on button "Choose selected" at bounding box center [418, 328] width 81 height 22
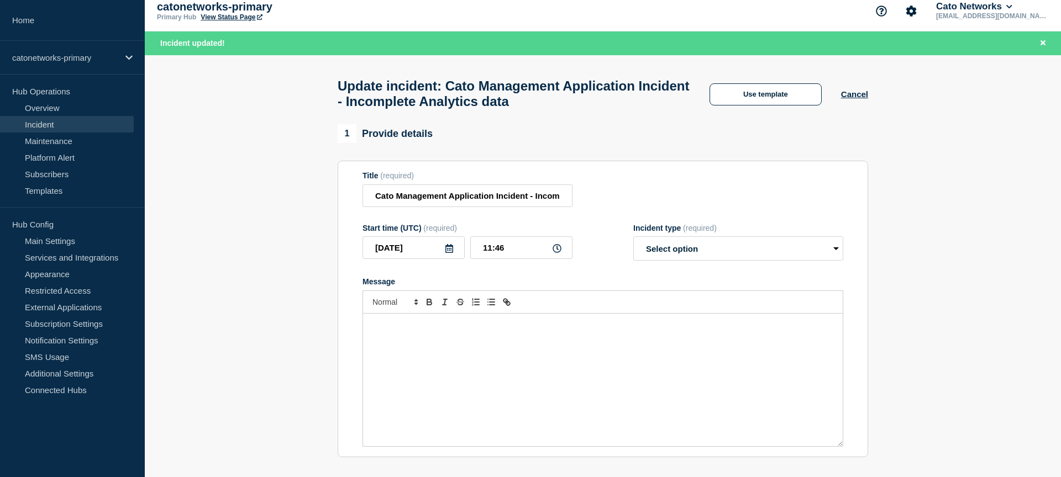
select select "resolved"
radio input "false"
radio input "true"
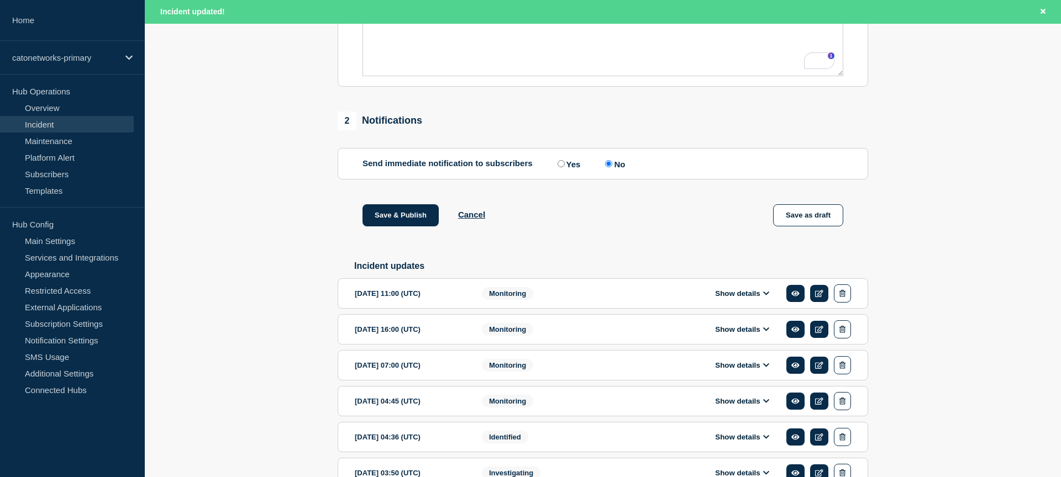
scroll to position [375, 0]
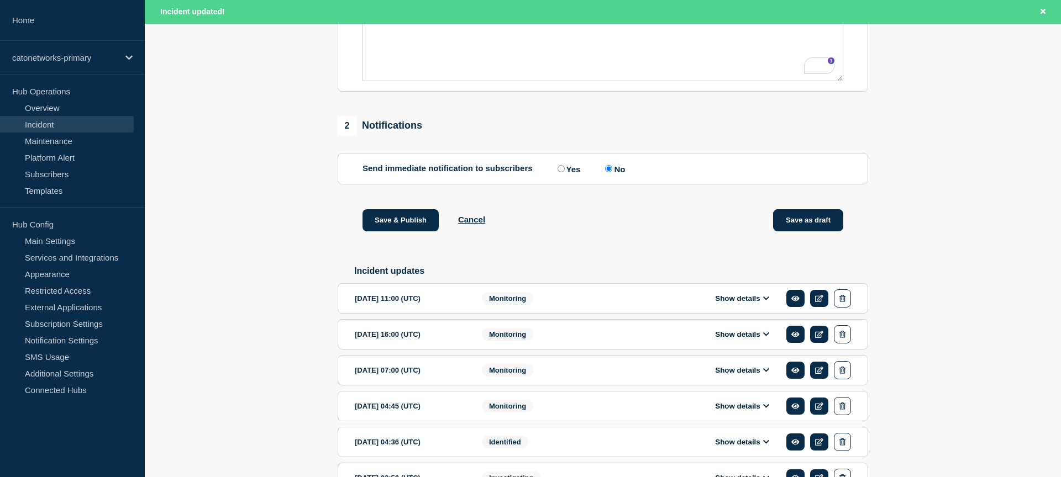
click at [819, 231] on button "Save as draft" at bounding box center [808, 220] width 70 height 22
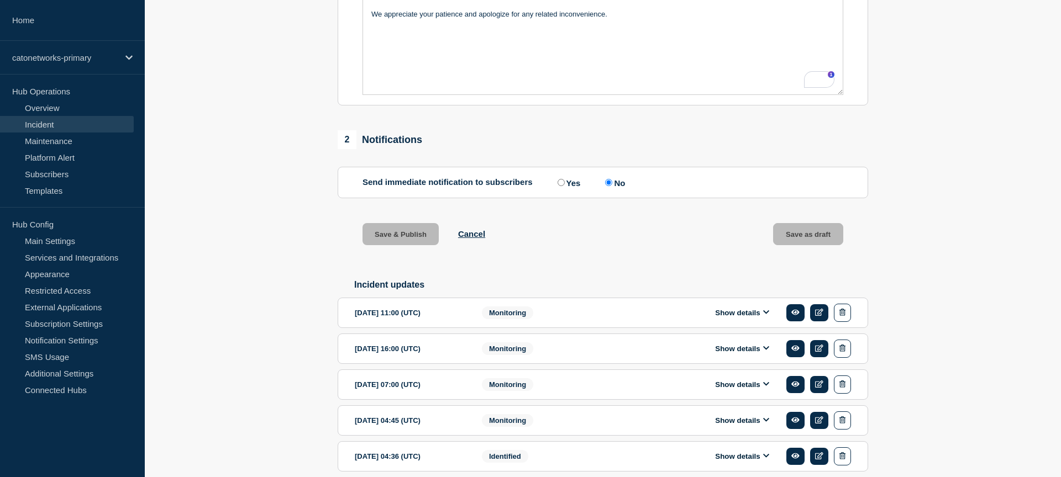
scroll to position [270, 0]
